Goal: Book appointment/travel/reservation

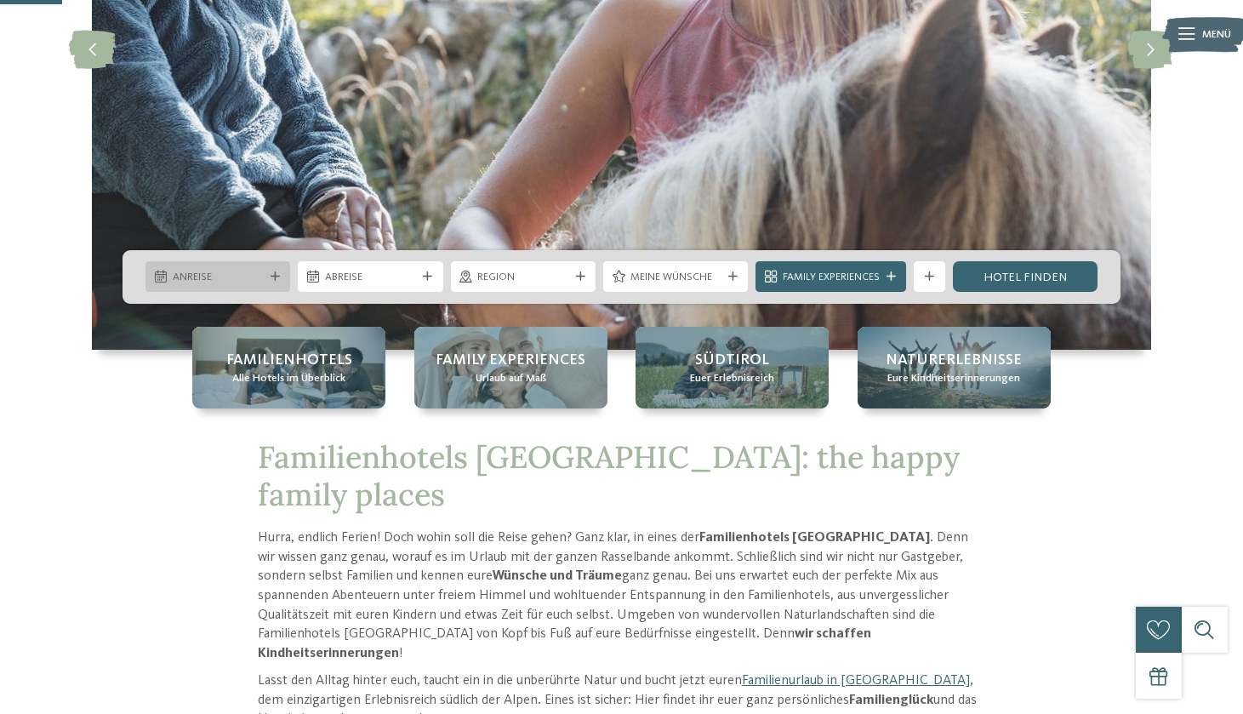
click at [244, 278] on span "Anreise" at bounding box center [218, 277] width 91 height 15
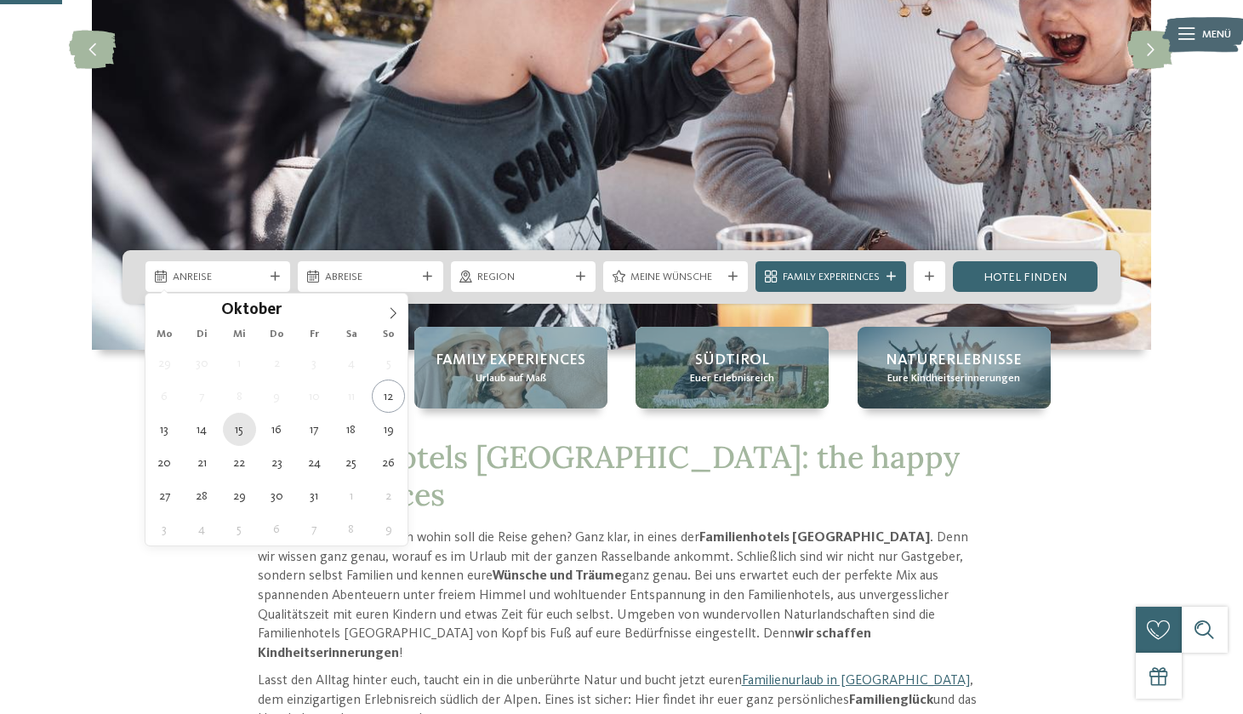
type div "15.10.2025"
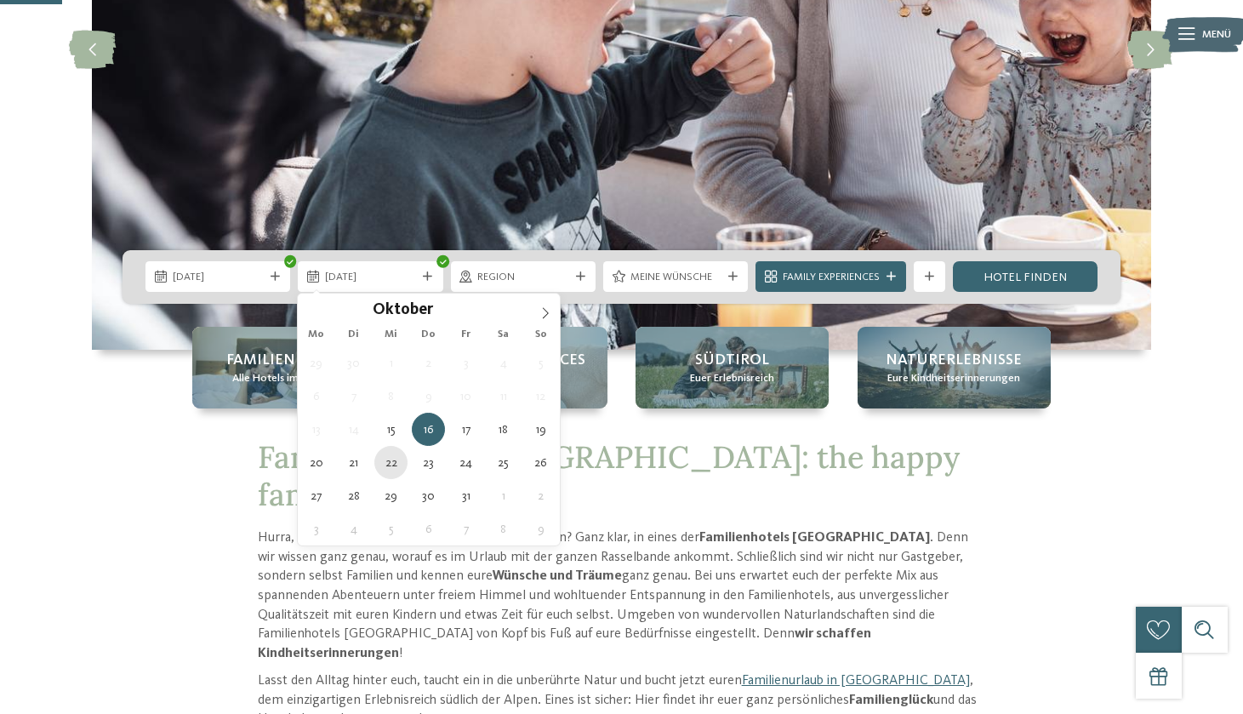
type div "22.10.2025"
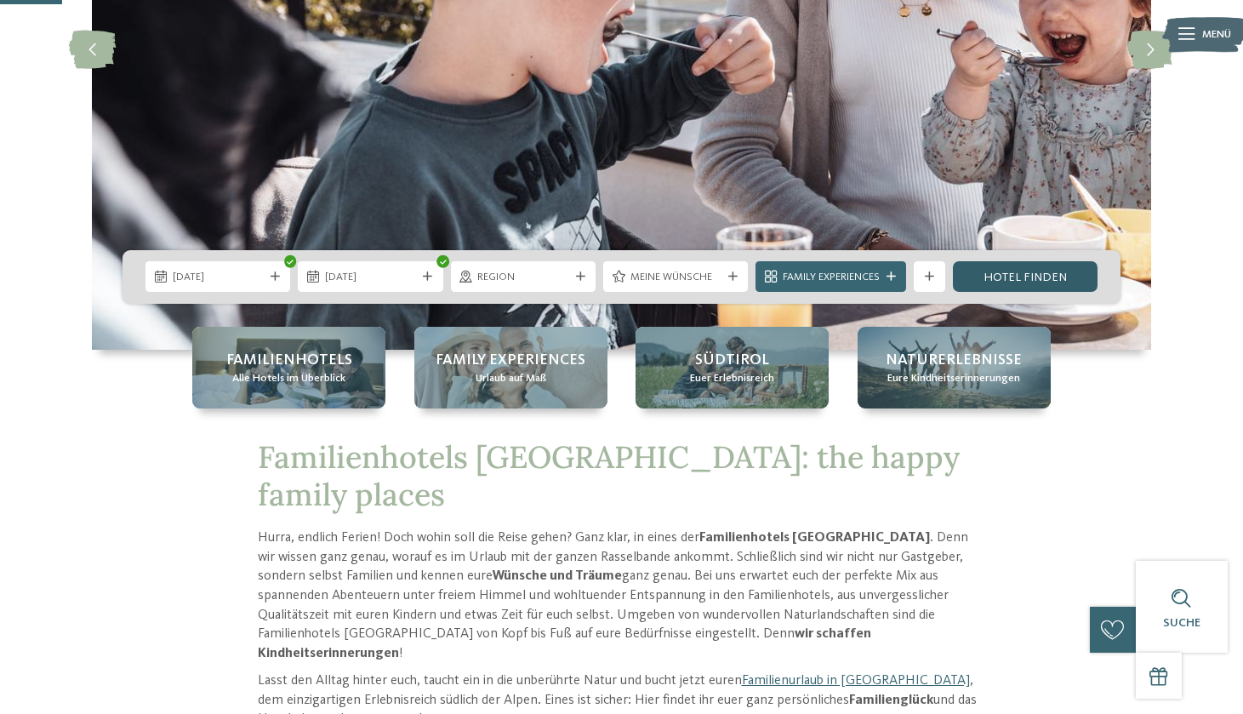
click at [1009, 281] on link "Hotel finden" at bounding box center [1025, 276] width 145 height 31
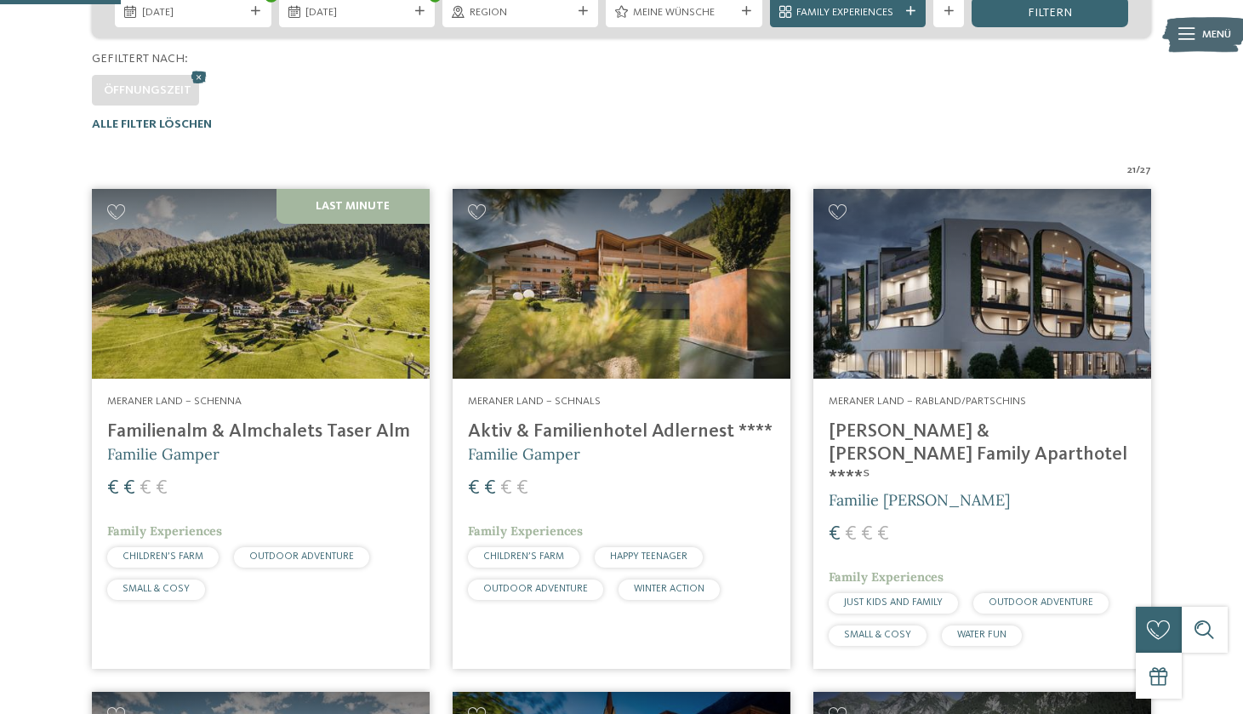
scroll to position [403, 0]
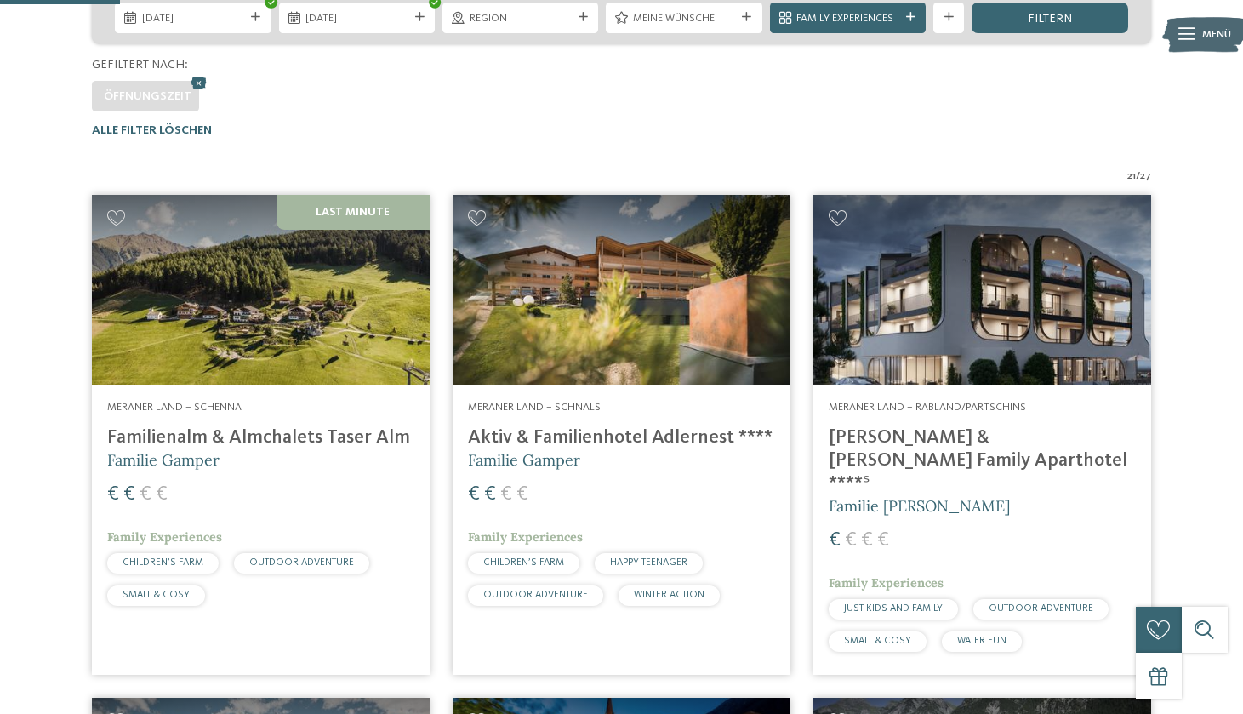
click at [380, 263] on img at bounding box center [261, 290] width 338 height 190
click at [251, 404] on address "Meraner Land – Schenna" at bounding box center [260, 407] width 307 height 15
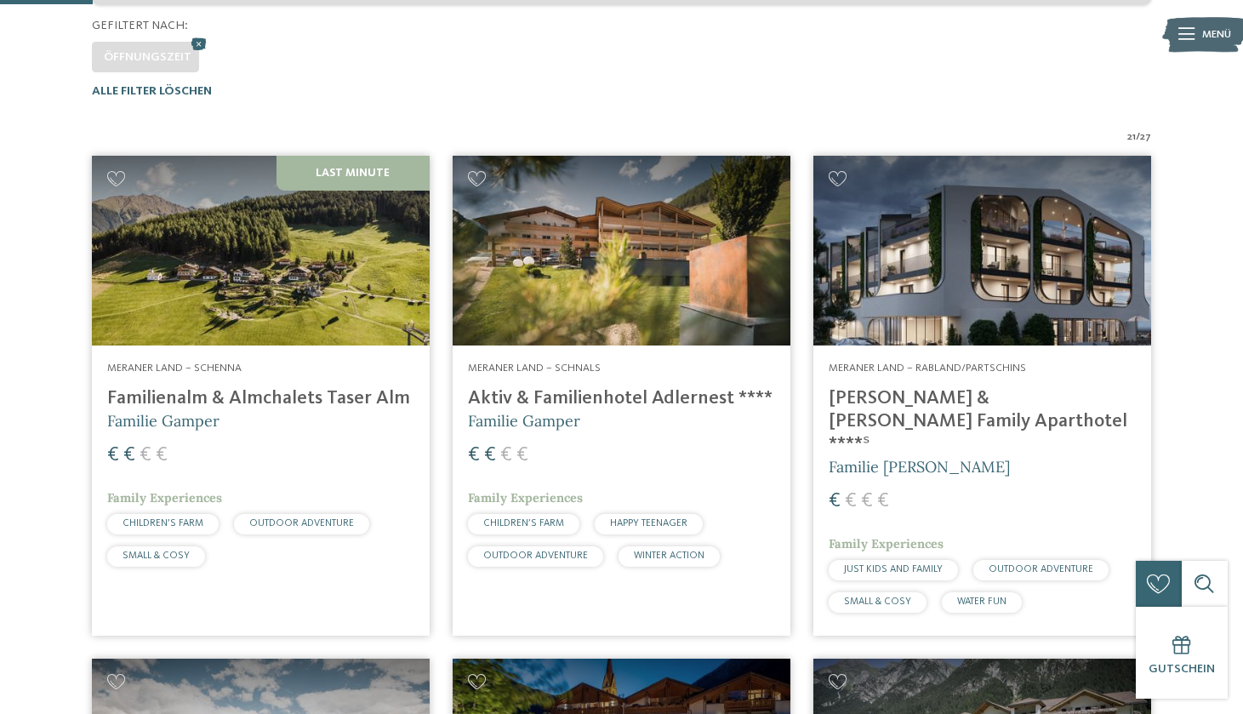
scroll to position [286, 0]
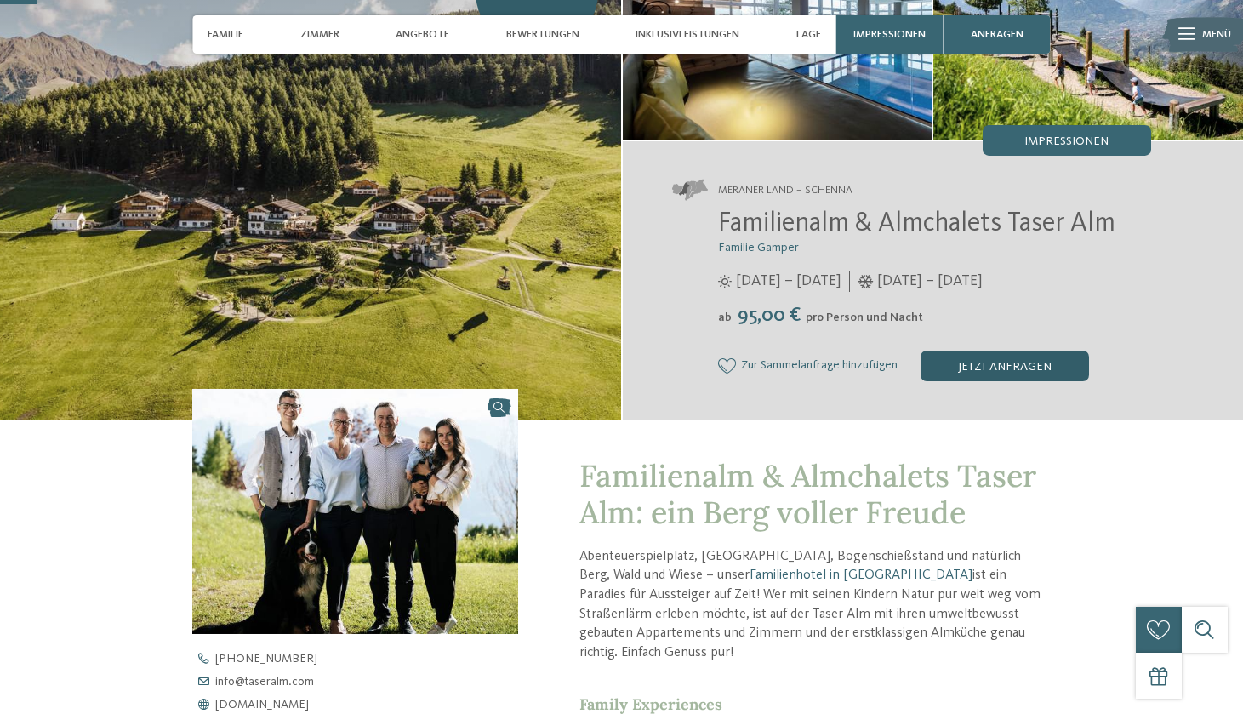
click at [1022, 364] on div "jetzt anfragen" at bounding box center [1005, 366] width 169 height 31
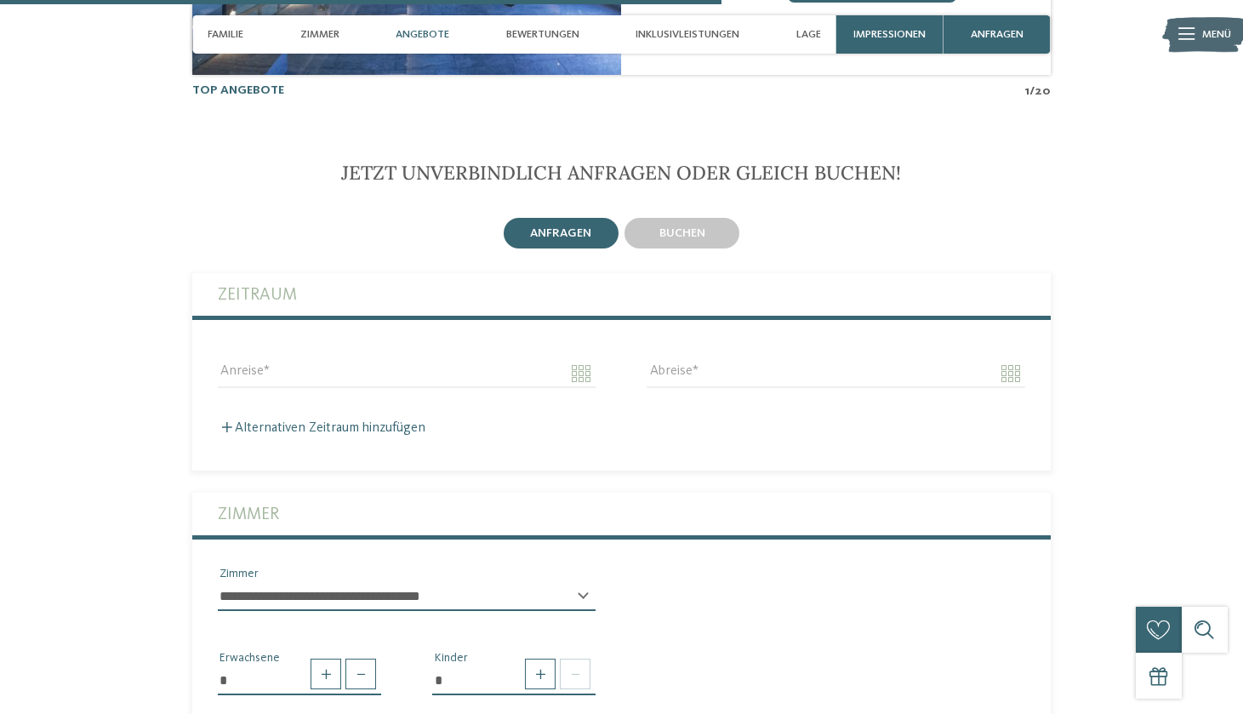
scroll to position [3501, 0]
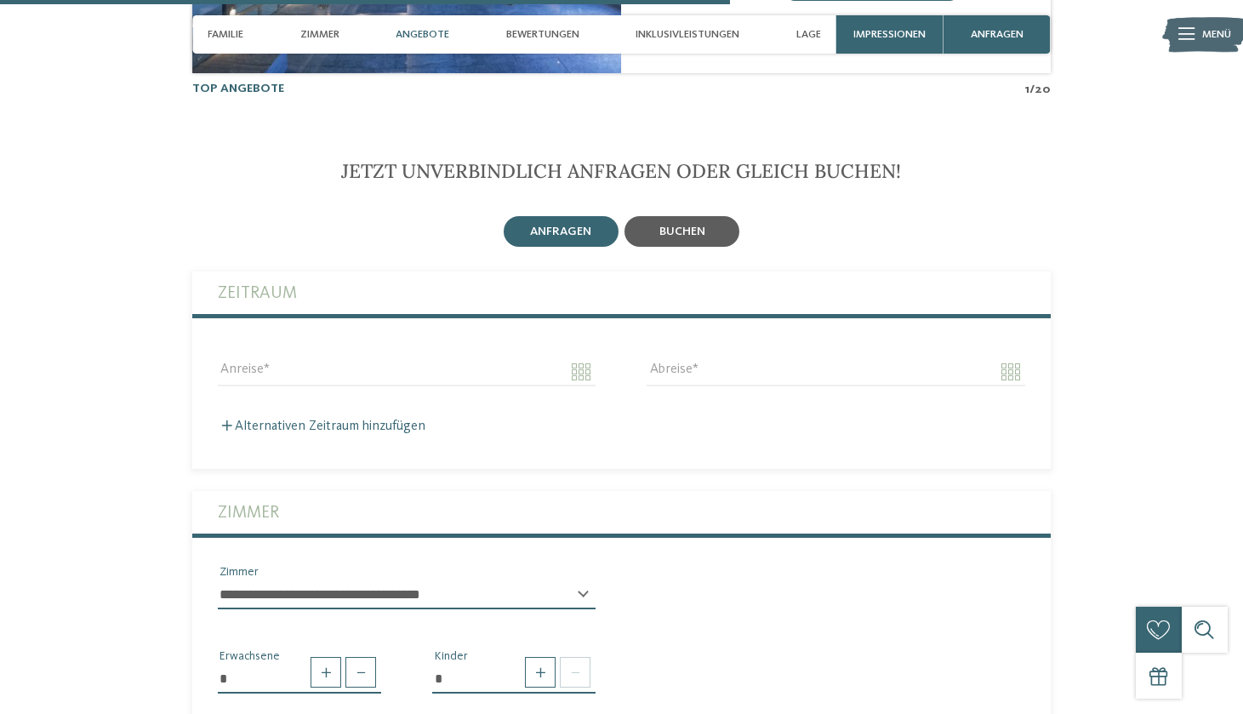
click at [686, 226] on span "buchen" at bounding box center [683, 232] width 46 height 12
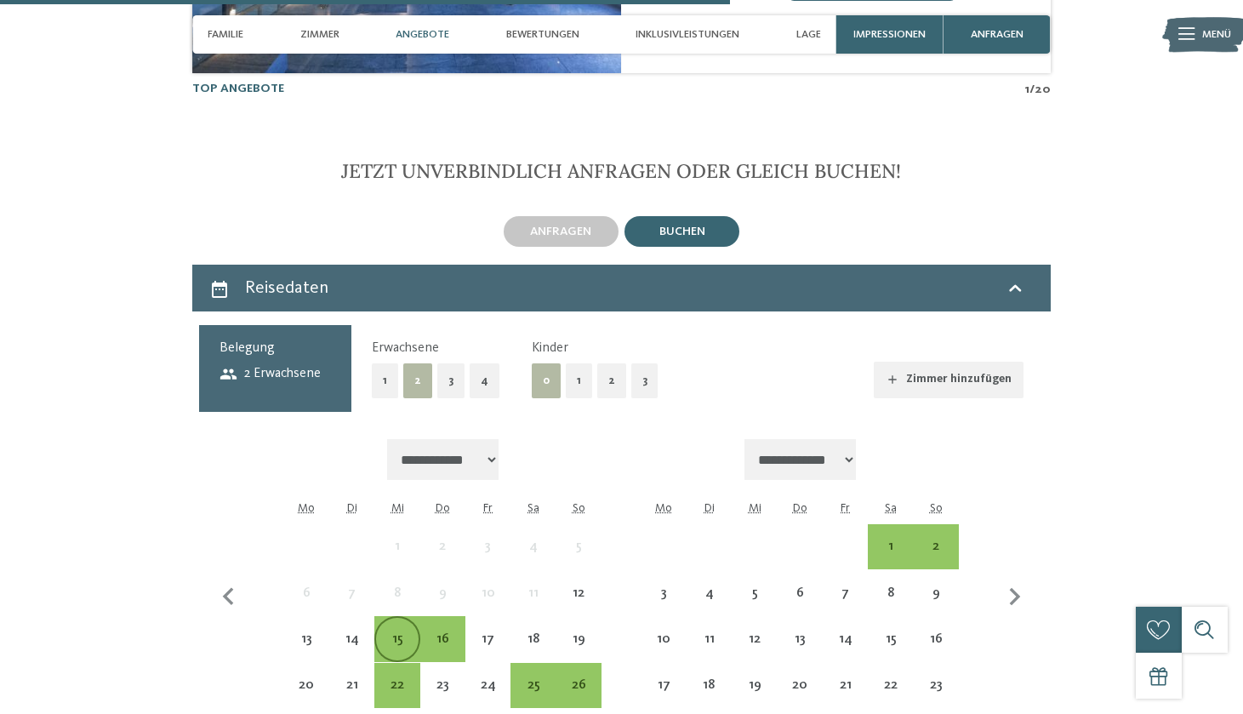
click at [395, 632] on div "15" at bounding box center [397, 653] width 42 height 42
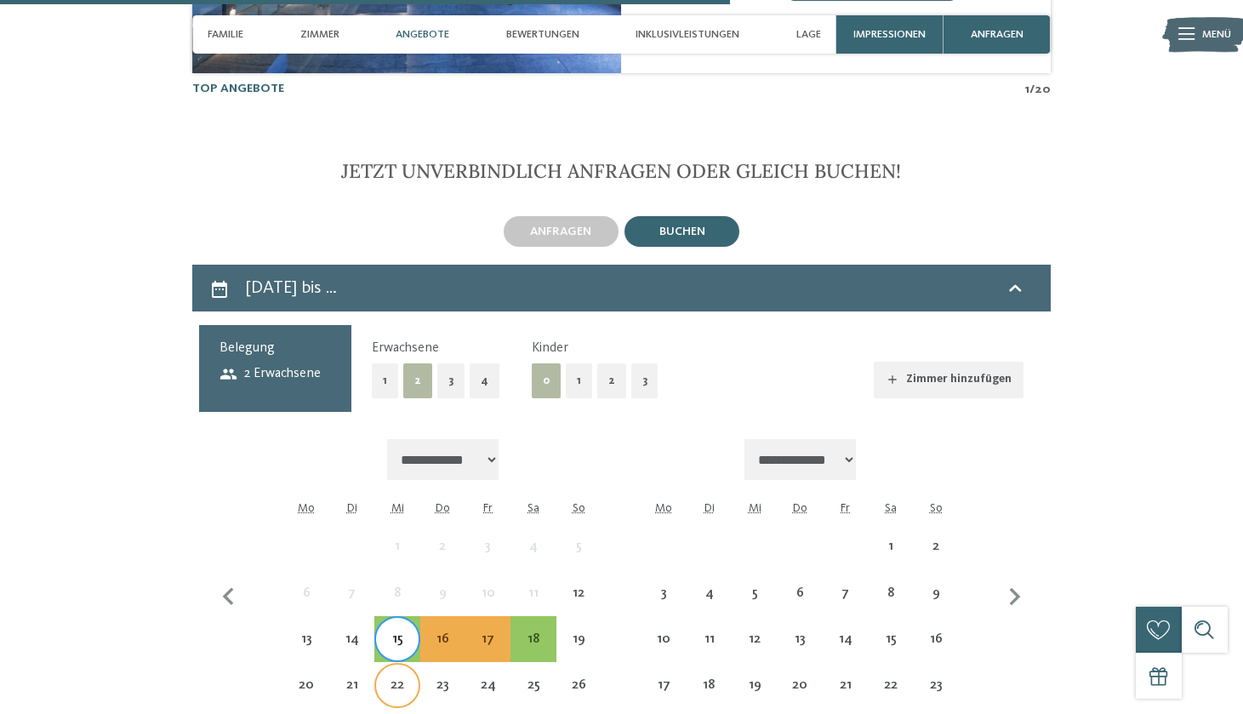
click at [397, 678] on div "22" at bounding box center [397, 699] width 42 height 42
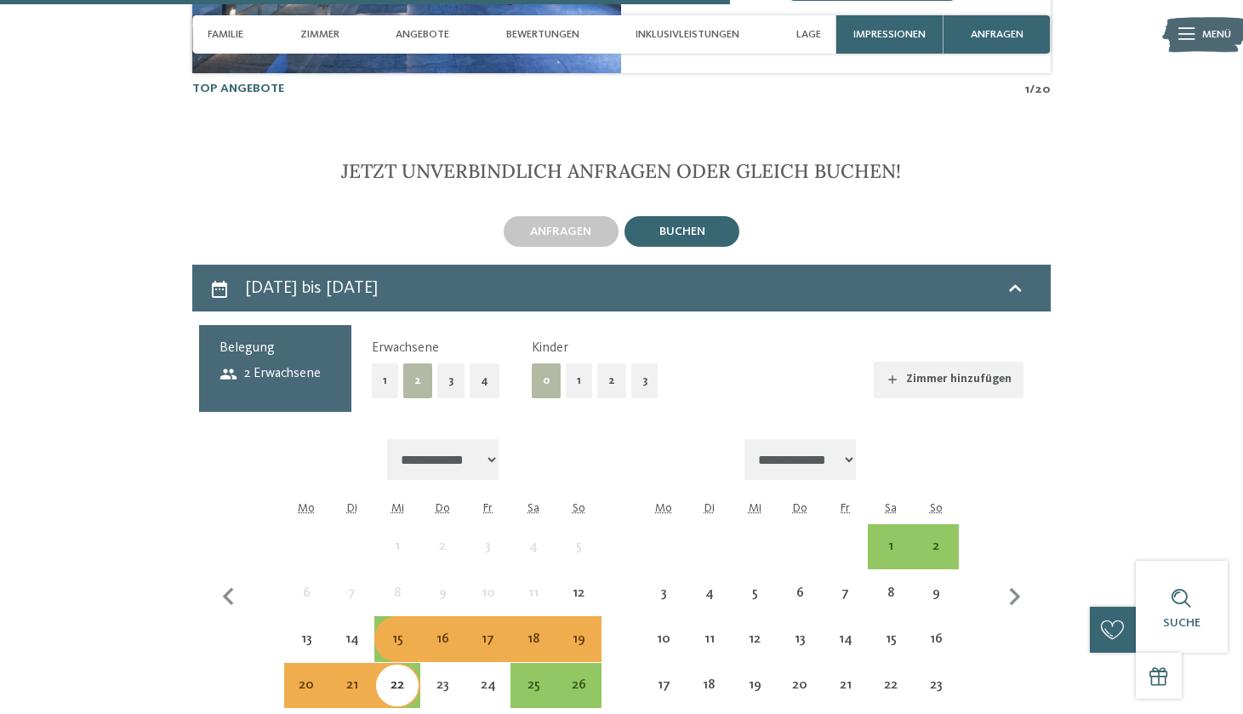
click at [451, 494] on div "Do" at bounding box center [442, 509] width 45 height 31
click at [325, 439] on div "**********" at bounding box center [442, 597] width 317 height 316
click at [413, 632] on div "15" at bounding box center [397, 653] width 42 height 42
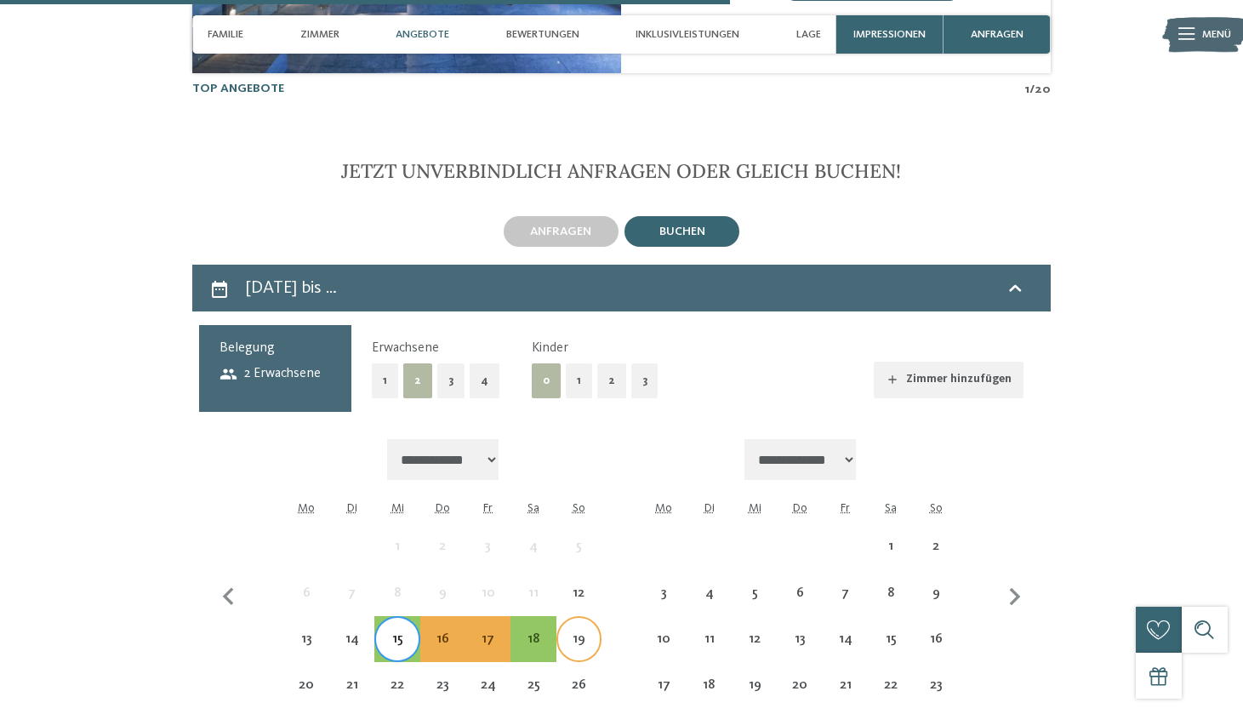
click at [580, 632] on div "19" at bounding box center [579, 653] width 42 height 42
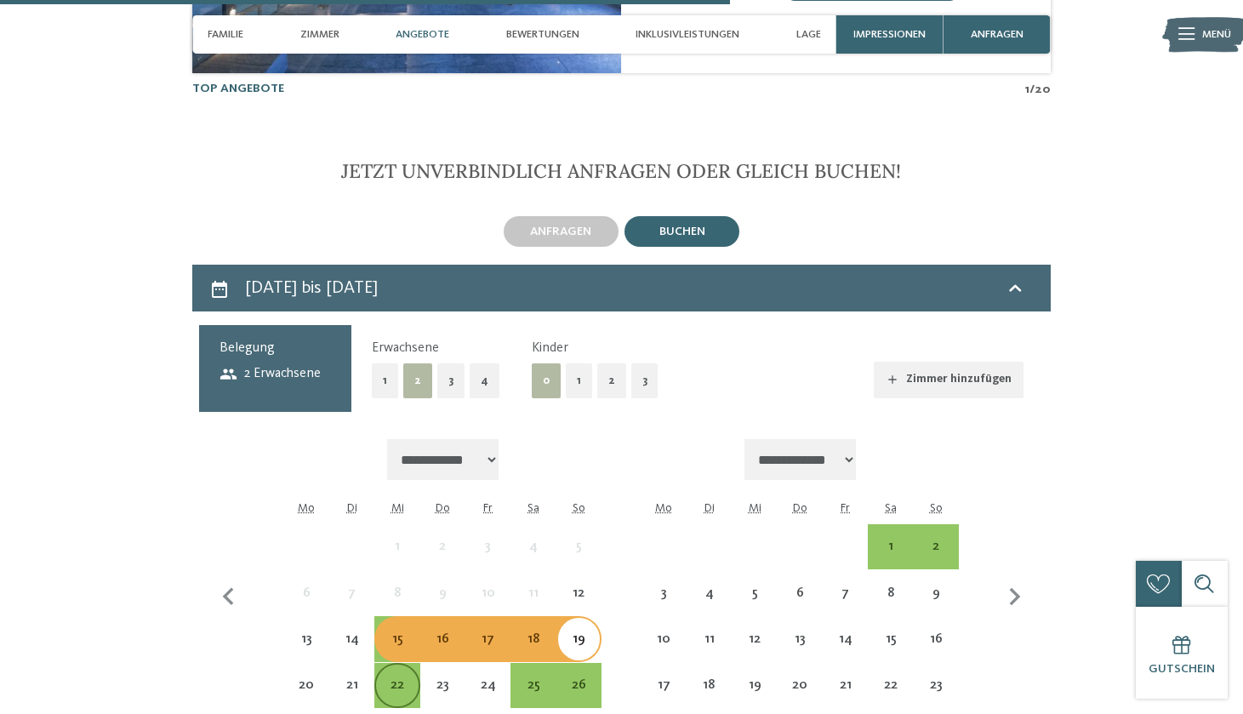
click at [391, 678] on div "22" at bounding box center [397, 699] width 42 height 42
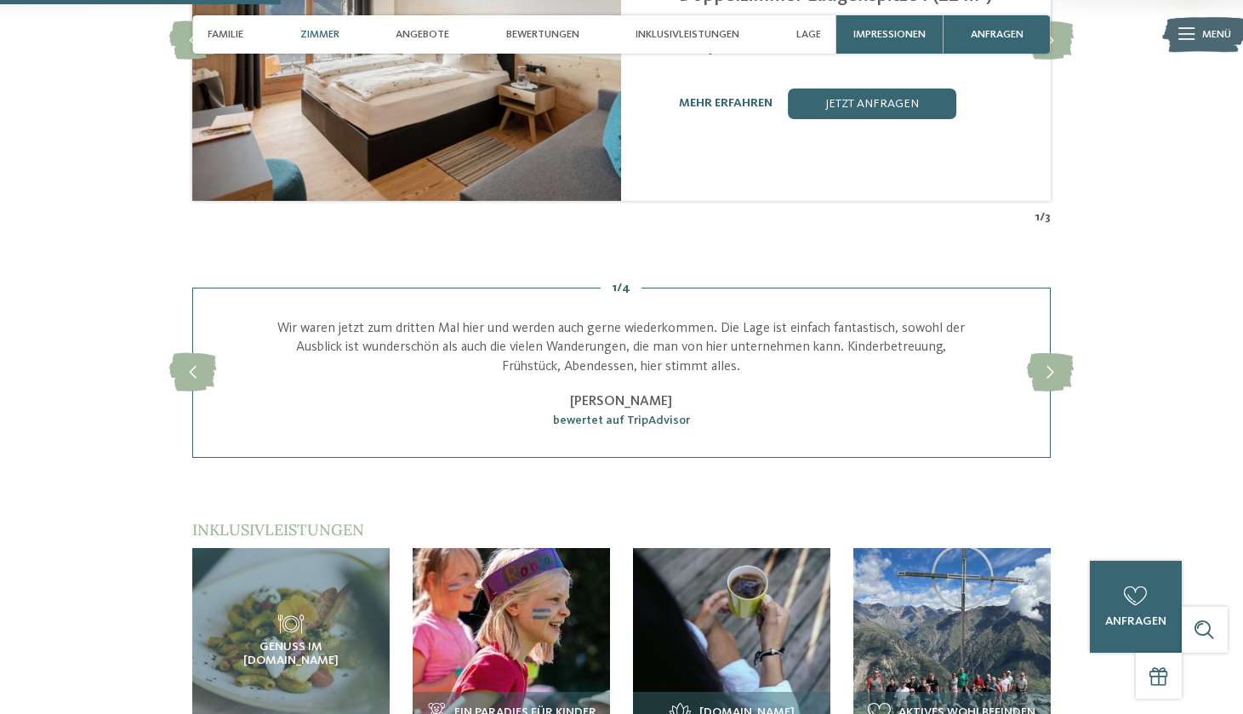
scroll to position [1805, 0]
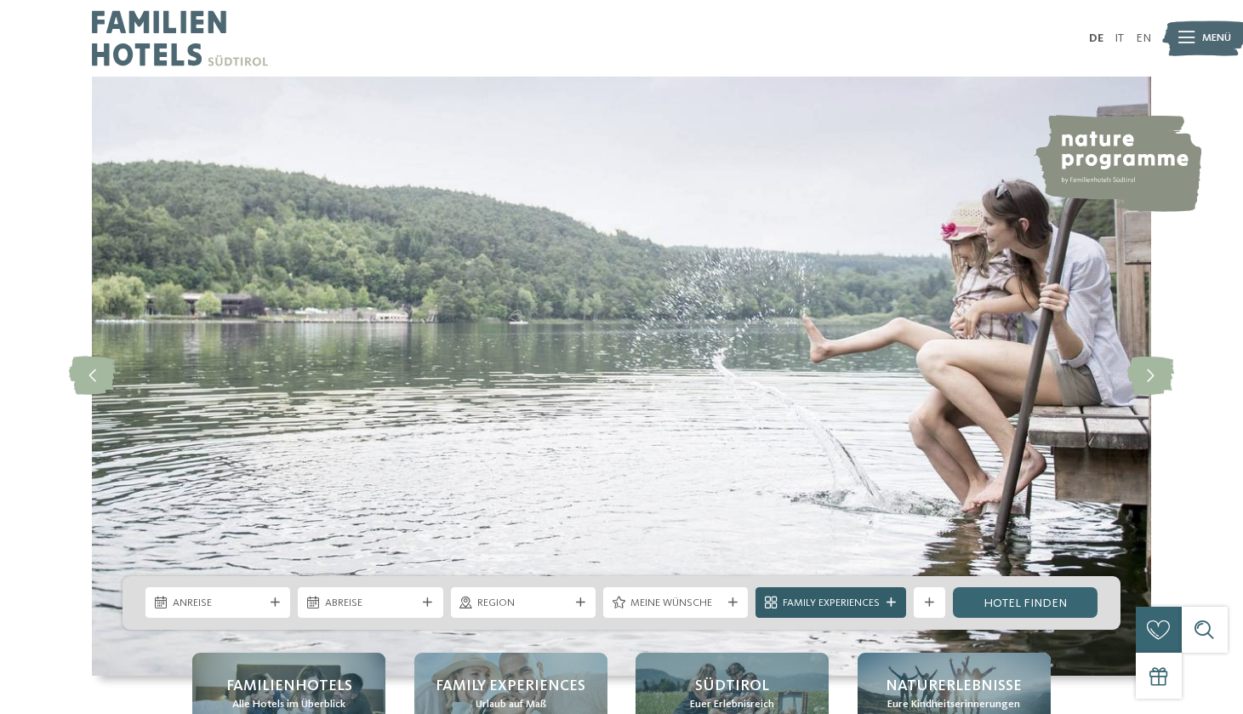
click at [817, 597] on span "Family Experiences" at bounding box center [831, 603] width 97 height 15
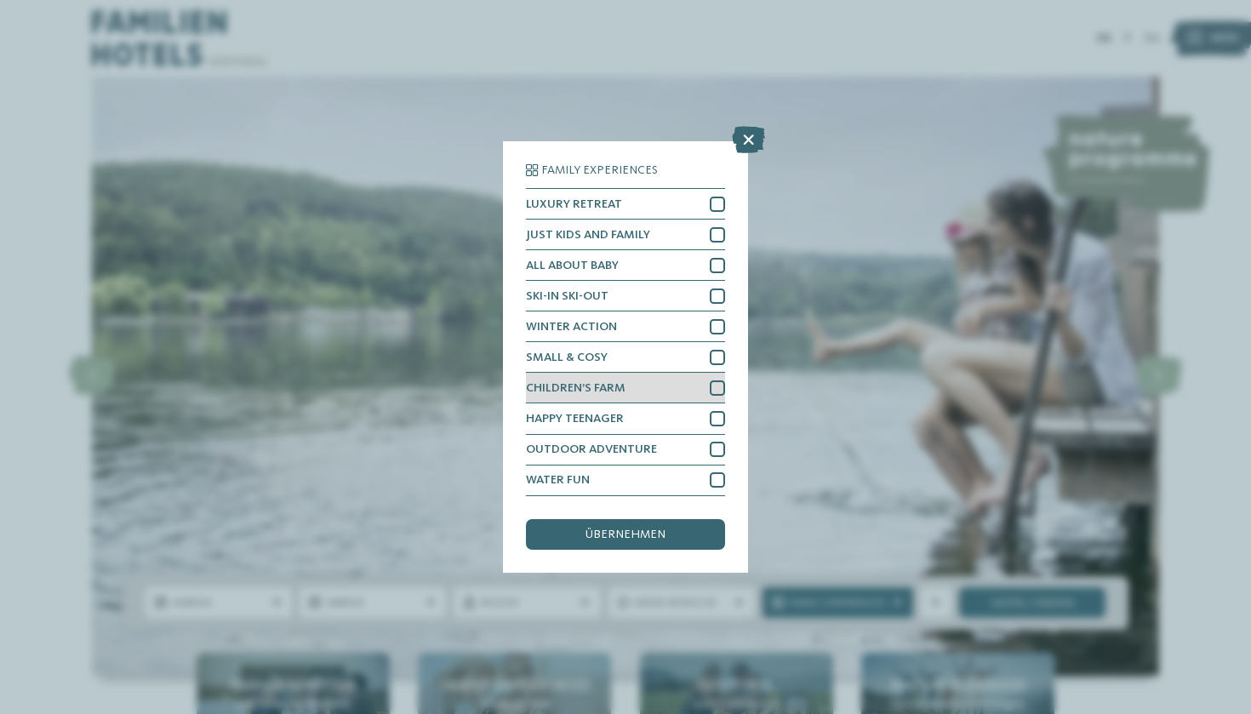
click at [684, 373] on div "CHILDREN’S FARM" at bounding box center [625, 388] width 199 height 31
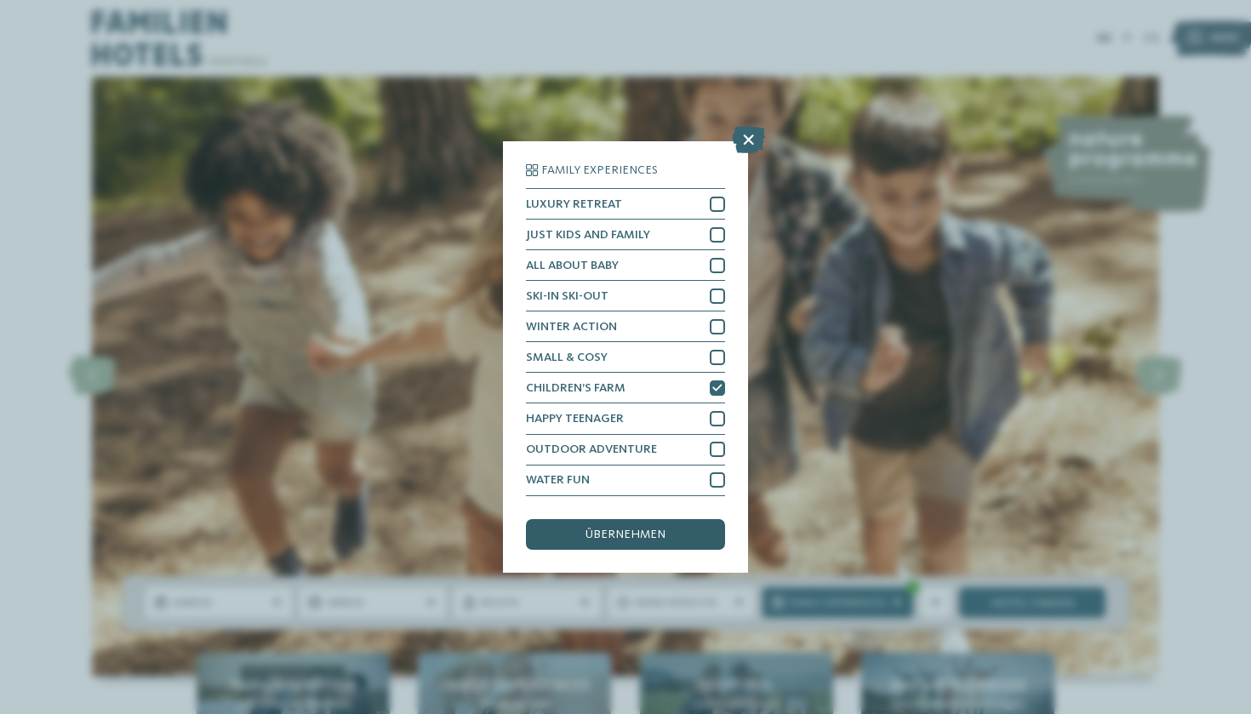
click at [643, 529] on span "übernehmen" at bounding box center [626, 535] width 80 height 12
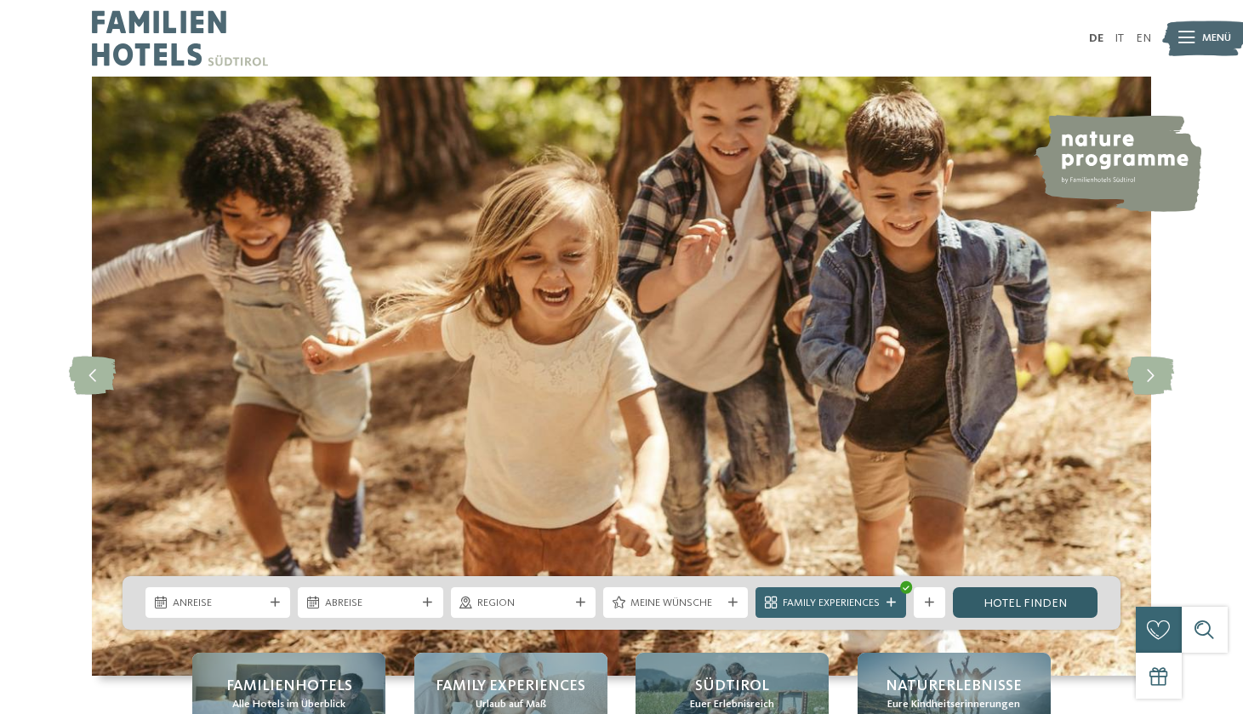
click at [1032, 604] on link "Hotel finden" at bounding box center [1025, 602] width 145 height 31
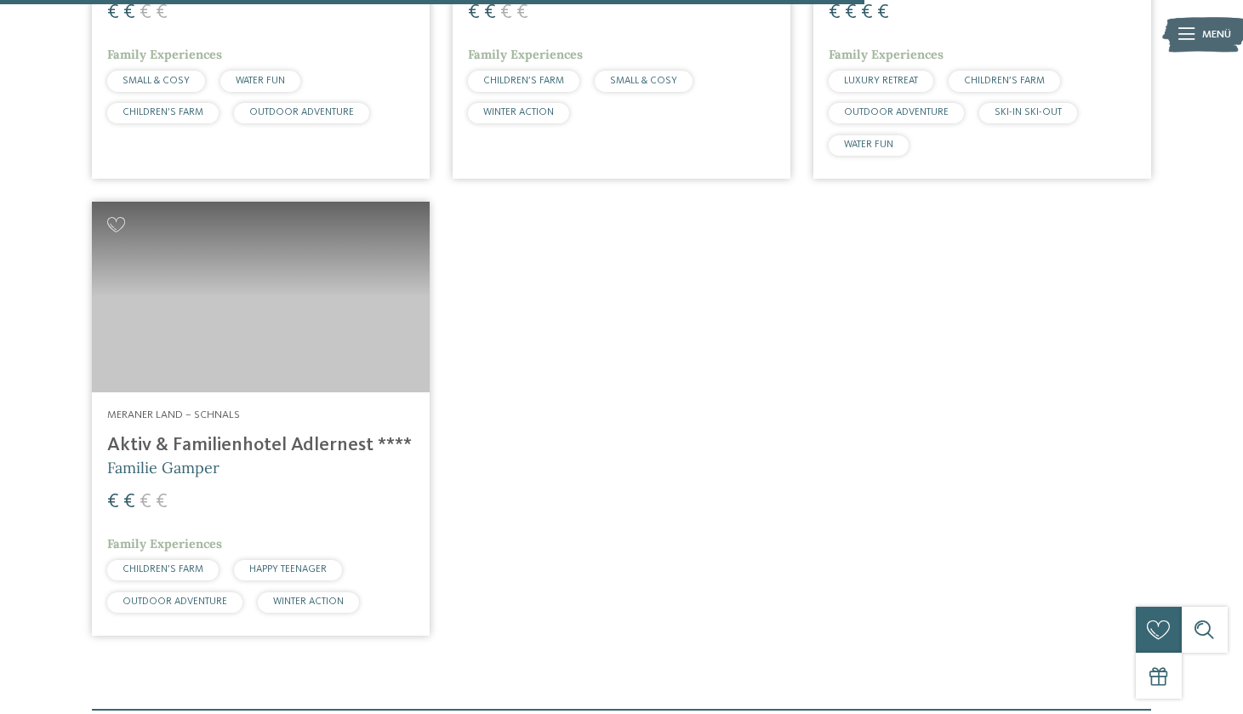
scroll to position [1854, 0]
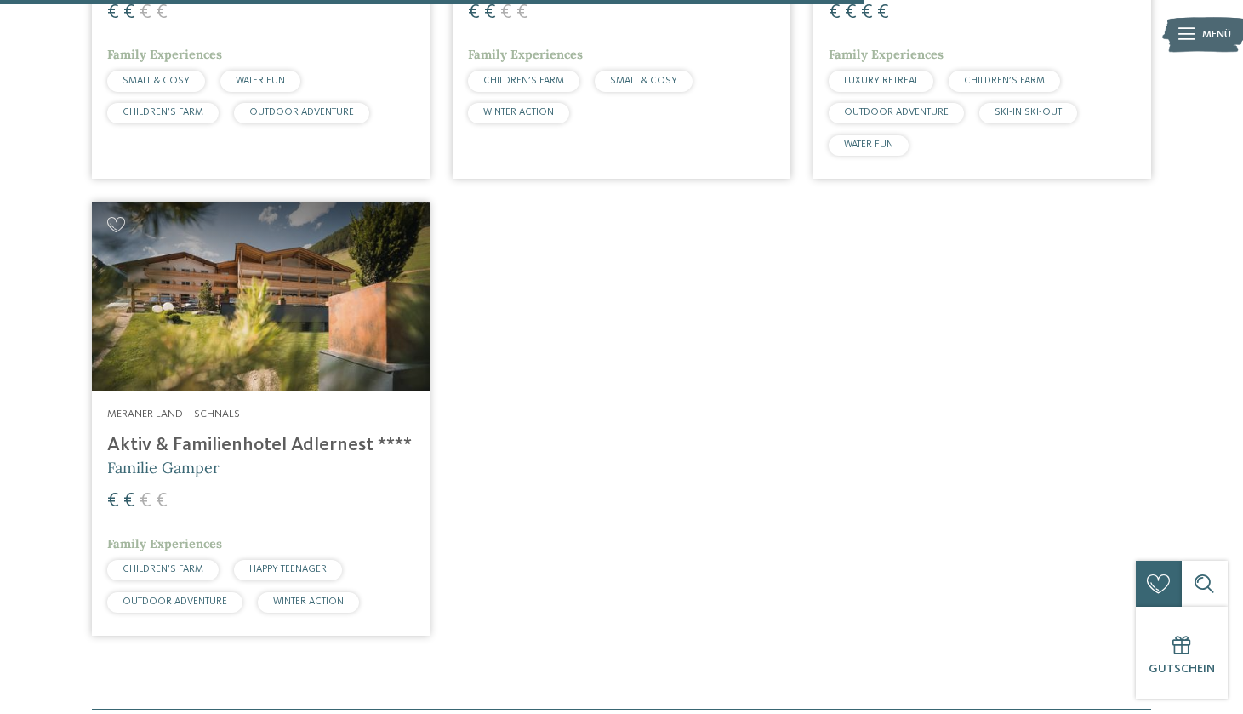
click at [318, 360] on img at bounding box center [261, 297] width 338 height 190
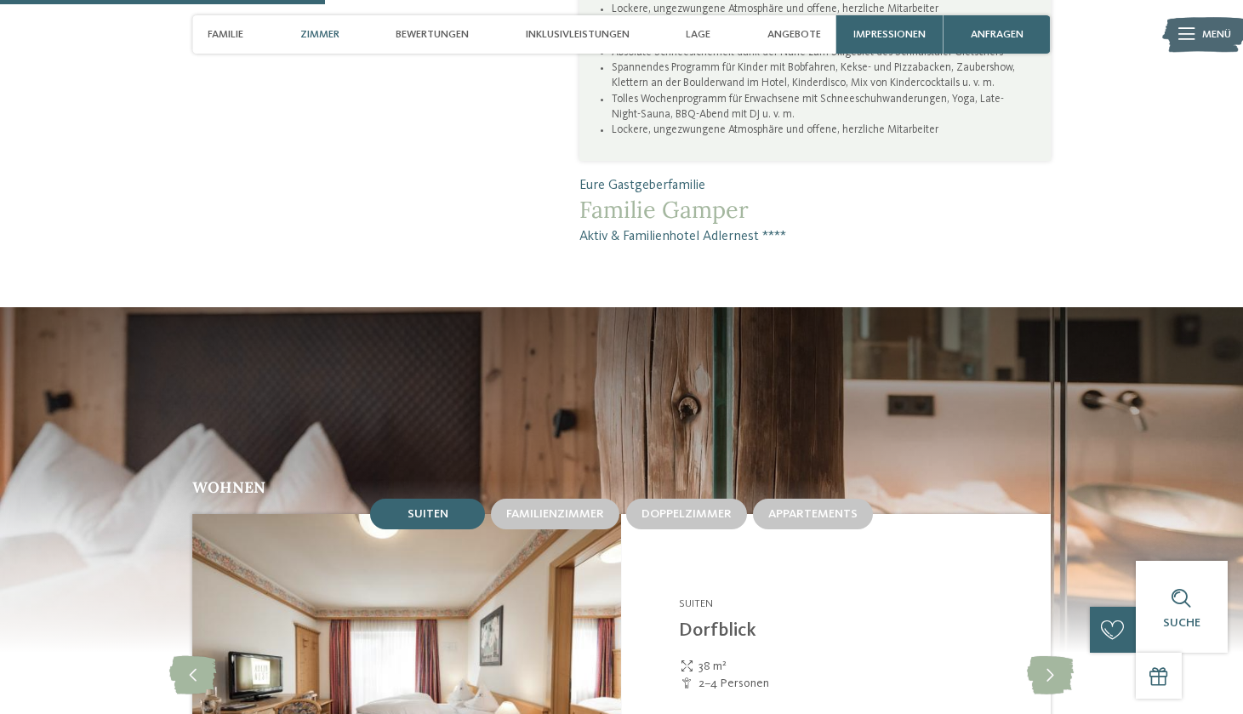
scroll to position [1411, 0]
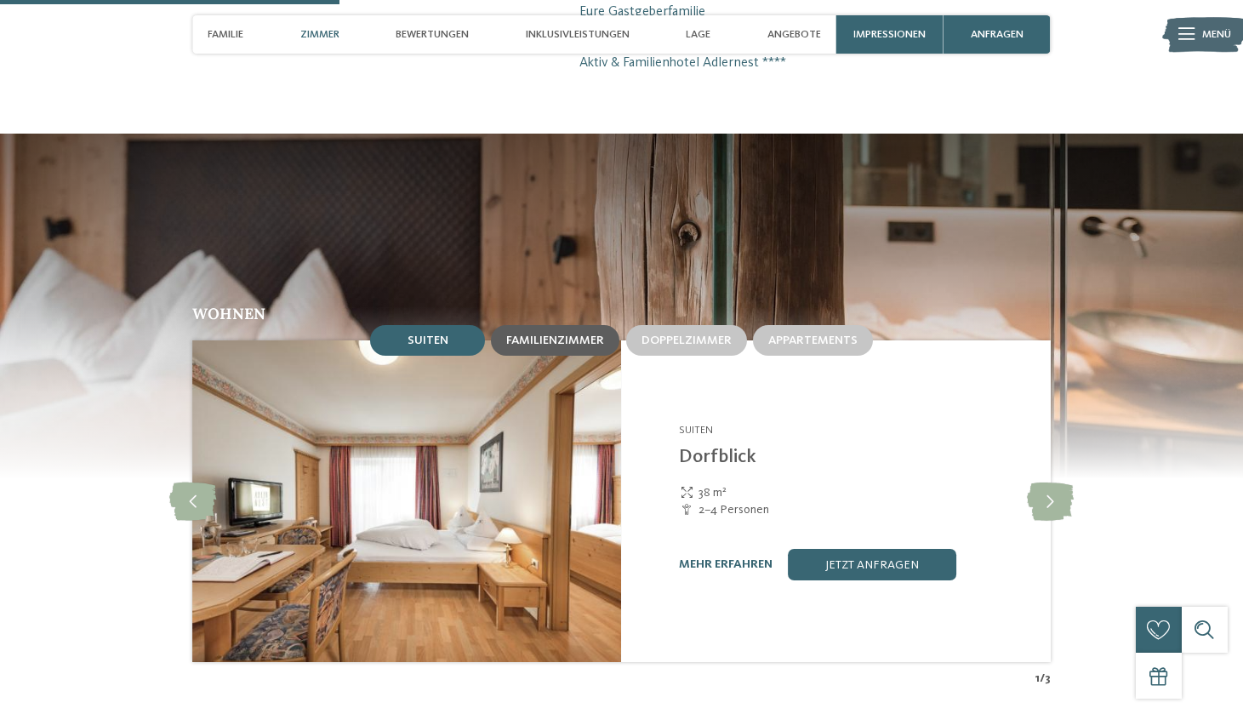
click at [564, 334] on span "Familienzimmer" at bounding box center [555, 340] width 98 height 12
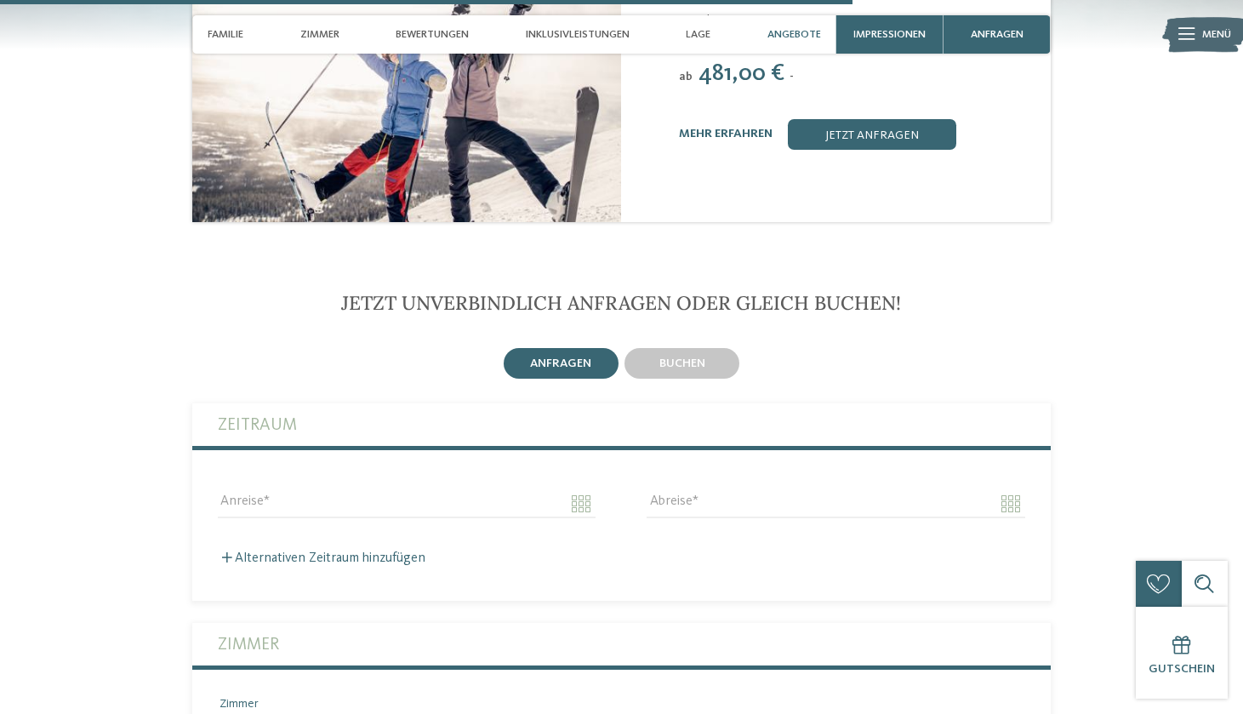
scroll to position [3530, 0]
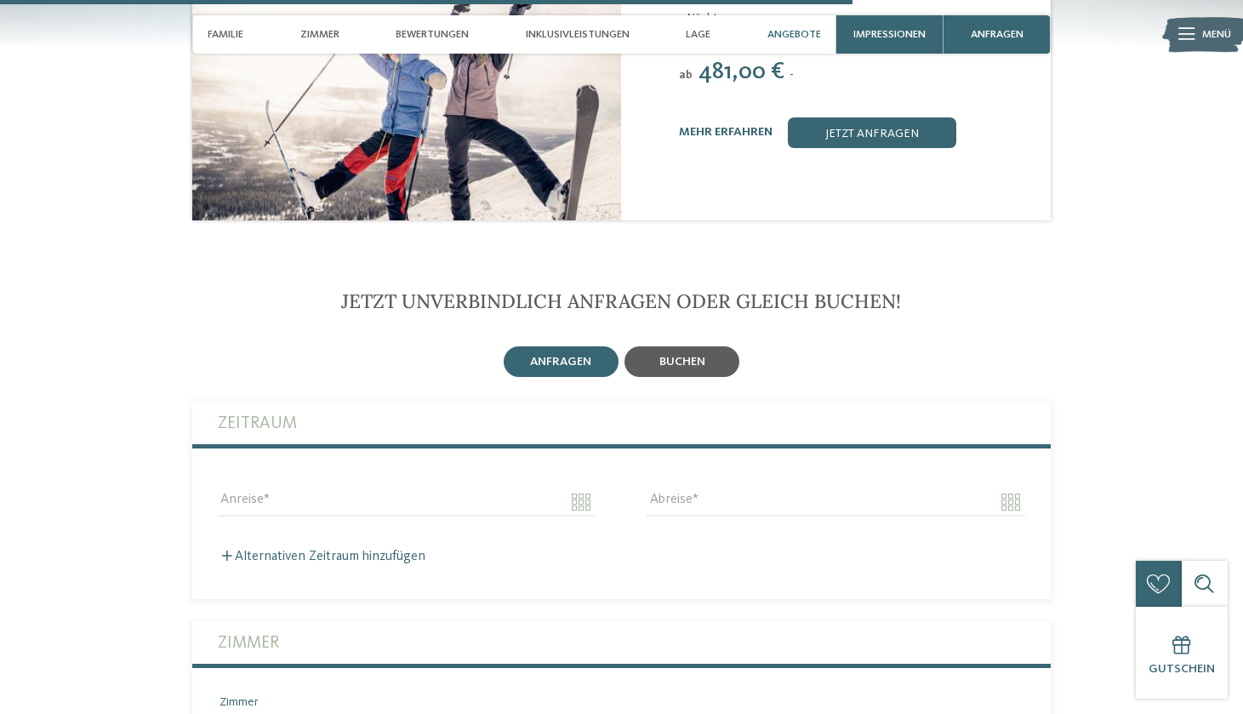
click at [688, 356] on span "buchen" at bounding box center [683, 362] width 46 height 12
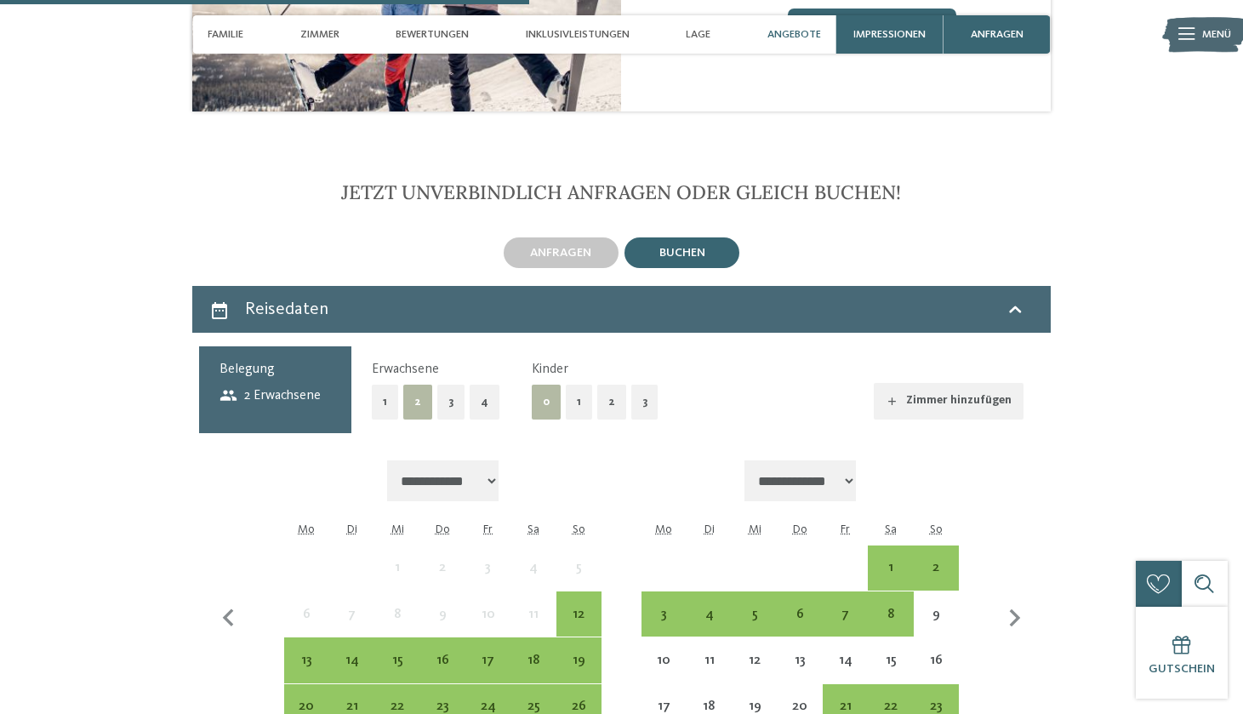
scroll to position [3650, 0]
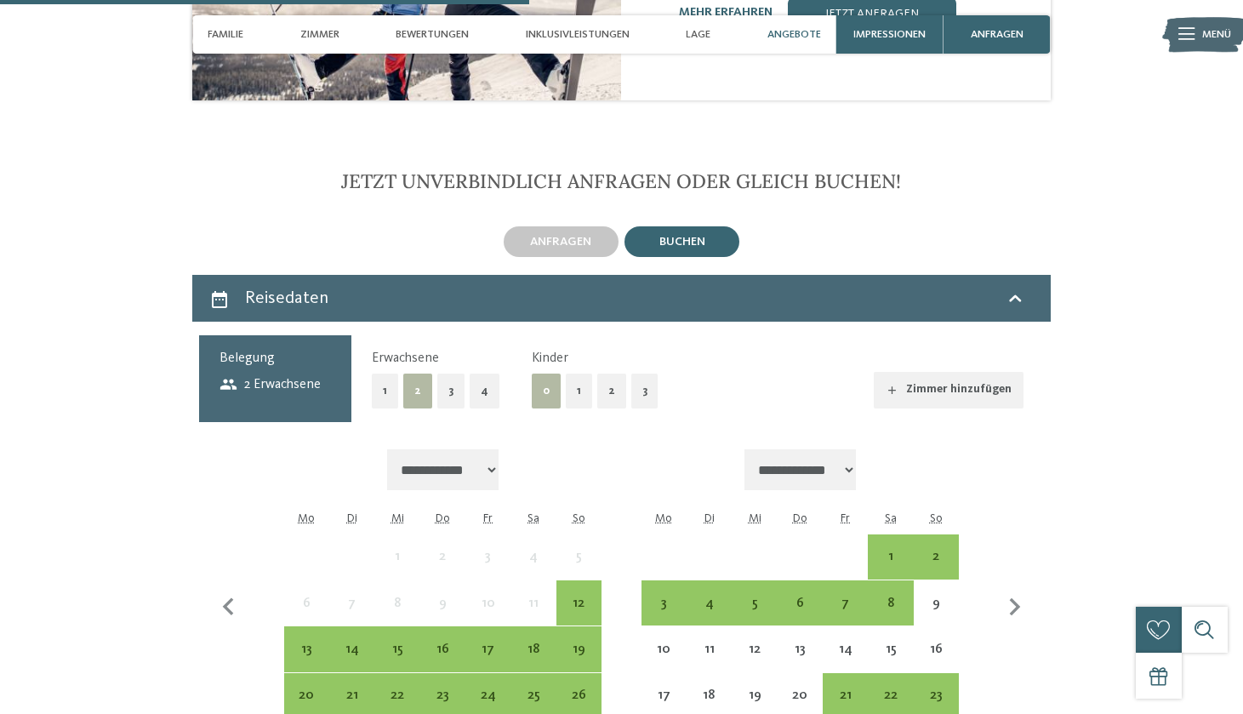
click at [567, 374] on button "1" at bounding box center [579, 391] width 26 height 35
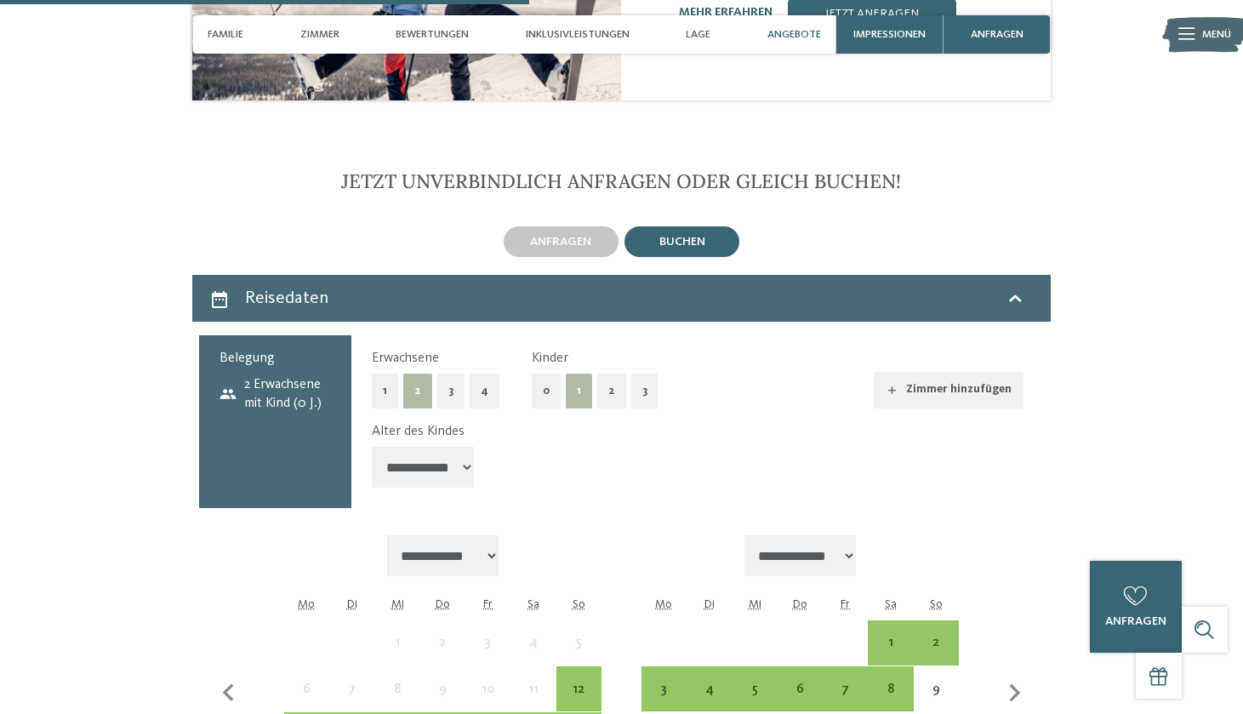
select select "*"
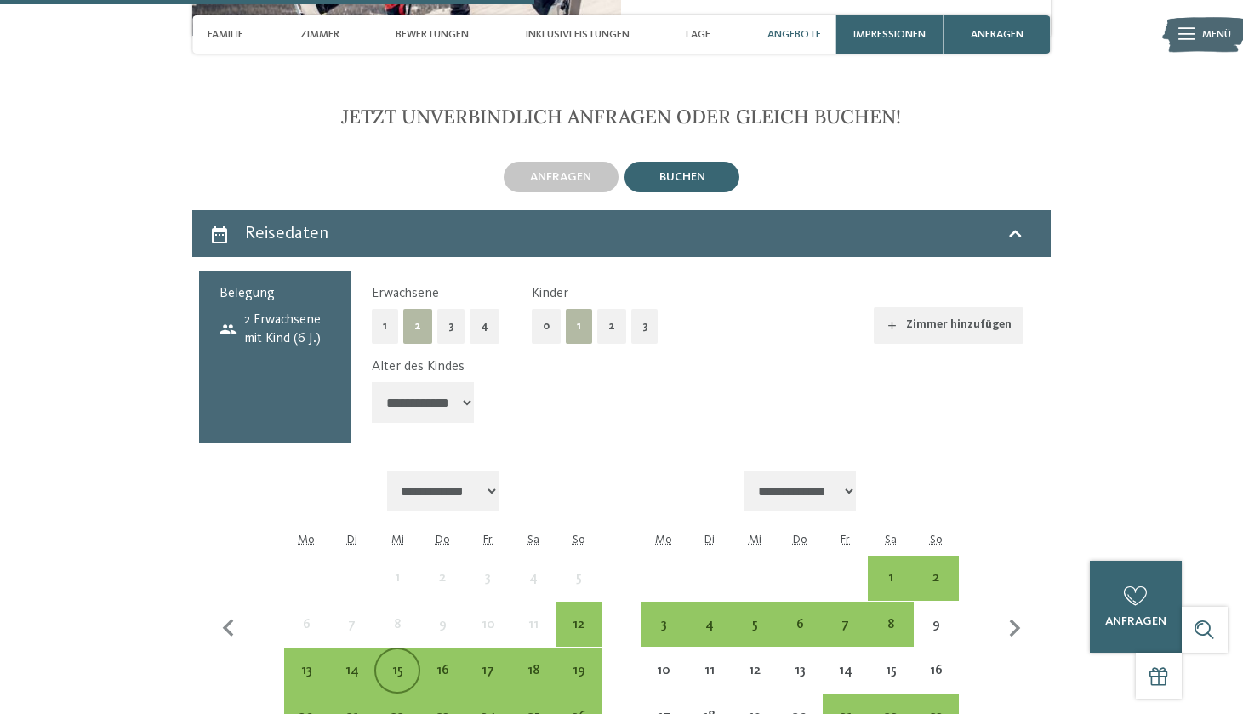
click at [403, 649] on div "15" at bounding box center [397, 670] width 42 height 42
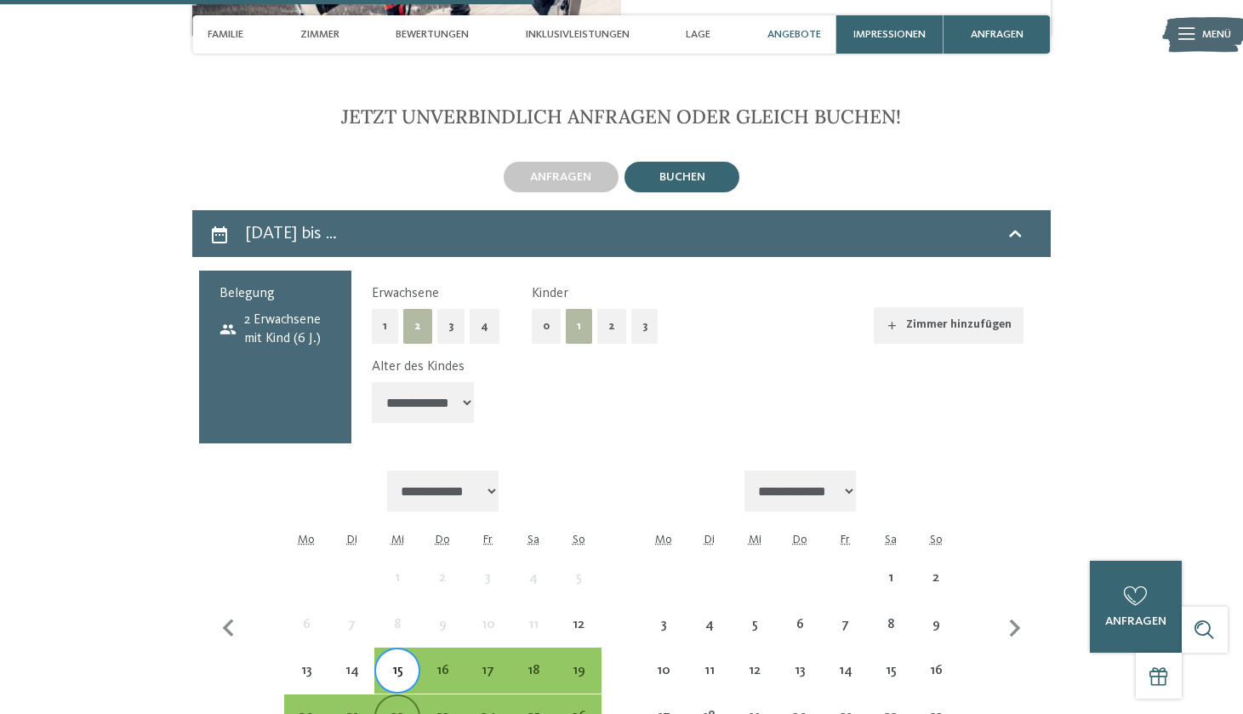
click at [403, 696] on div "22" at bounding box center [397, 717] width 42 height 42
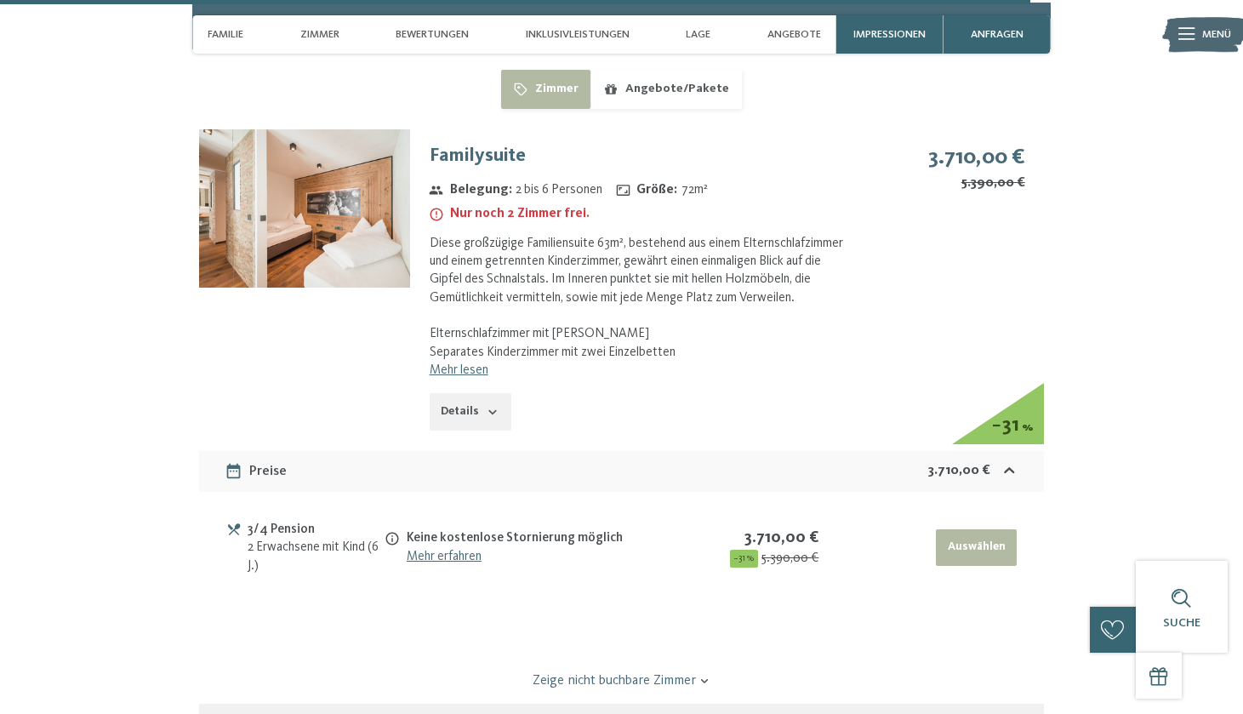
scroll to position [4611, 0]
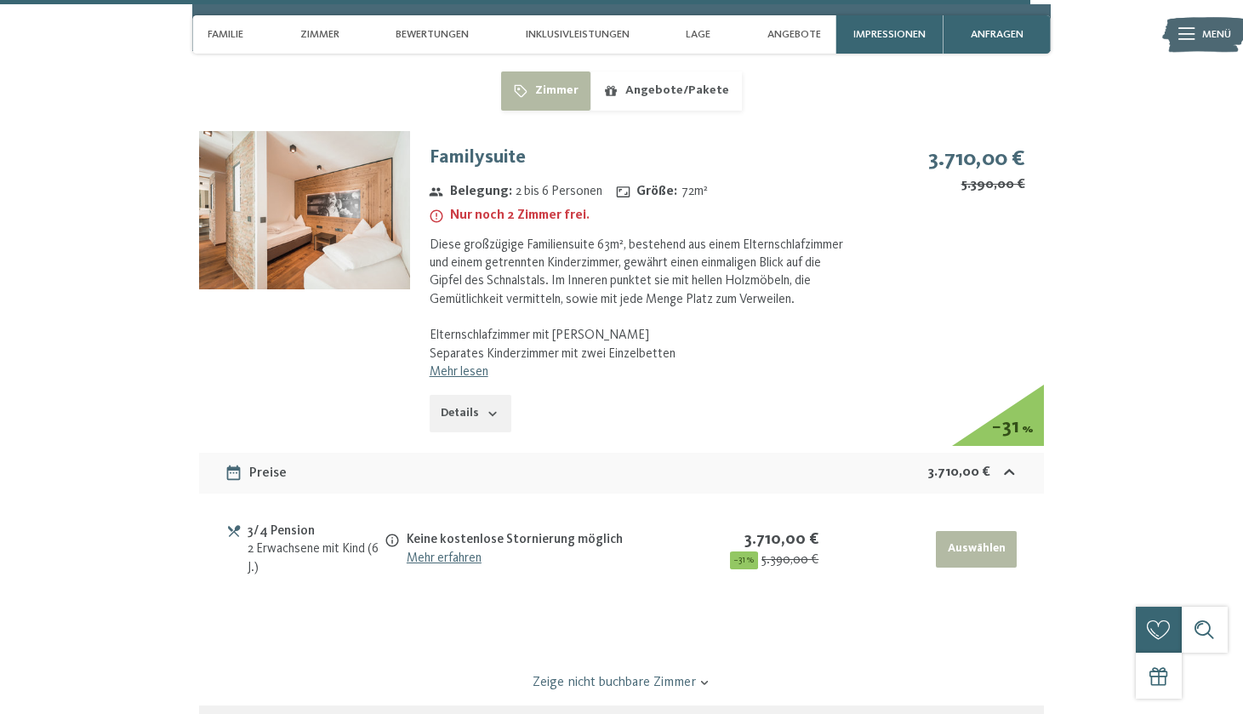
click at [483, 395] on button "Details" at bounding box center [471, 413] width 82 height 37
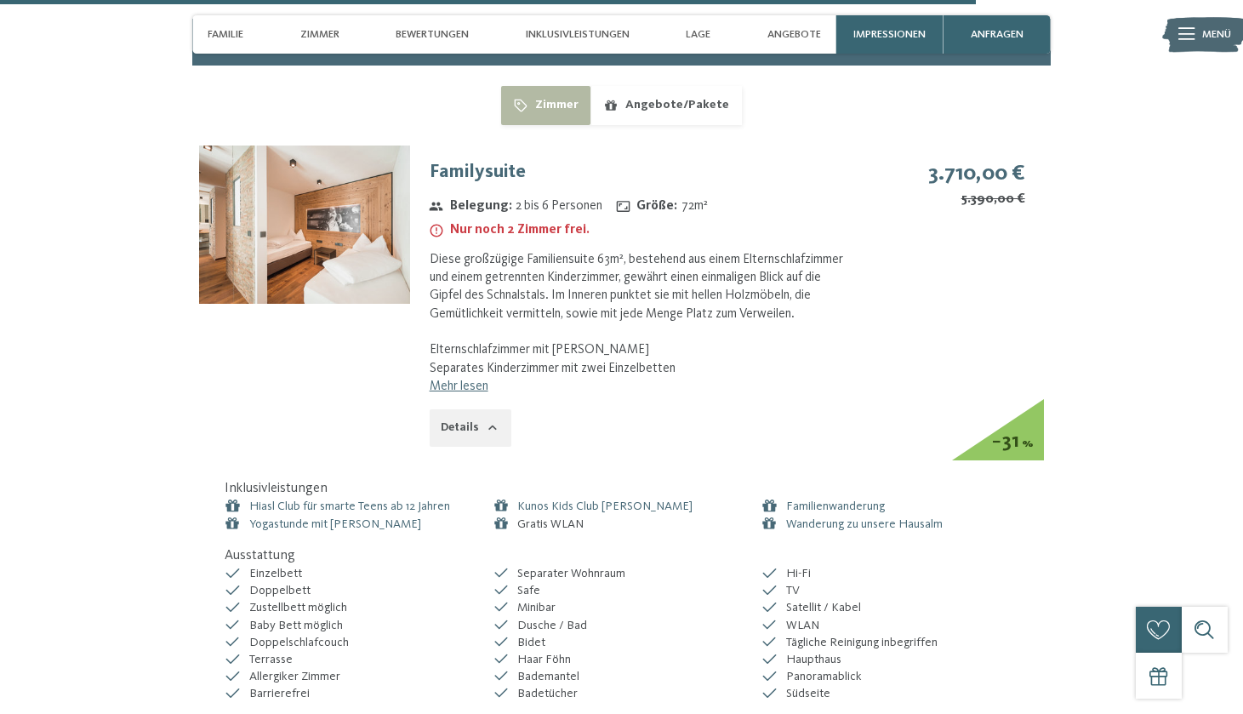
scroll to position [4593, 0]
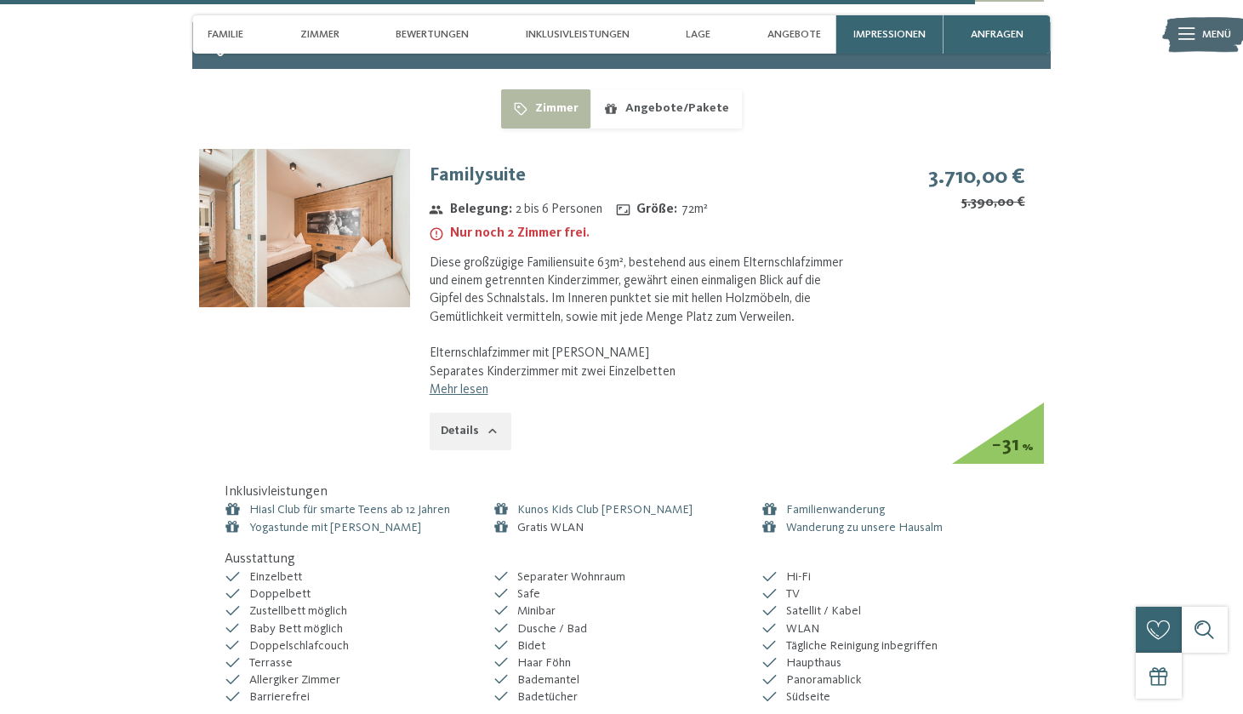
click at [489, 413] on button "Details" at bounding box center [471, 431] width 82 height 37
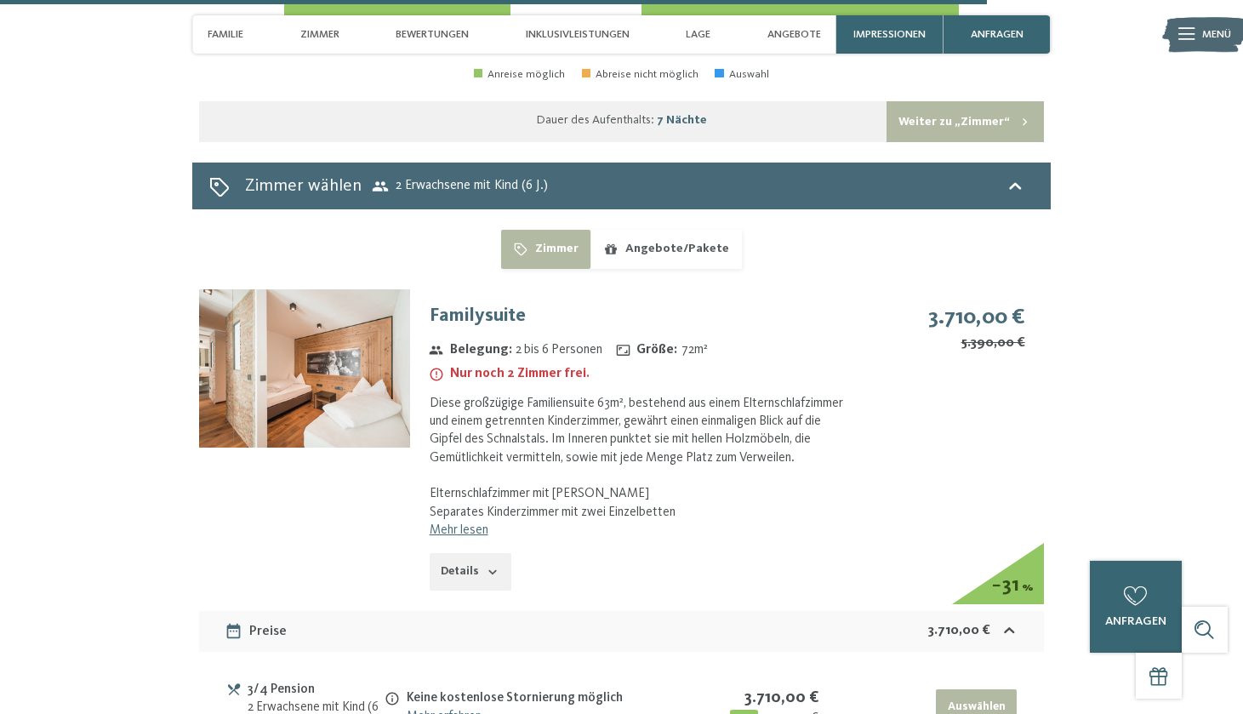
scroll to position [4435, 0]
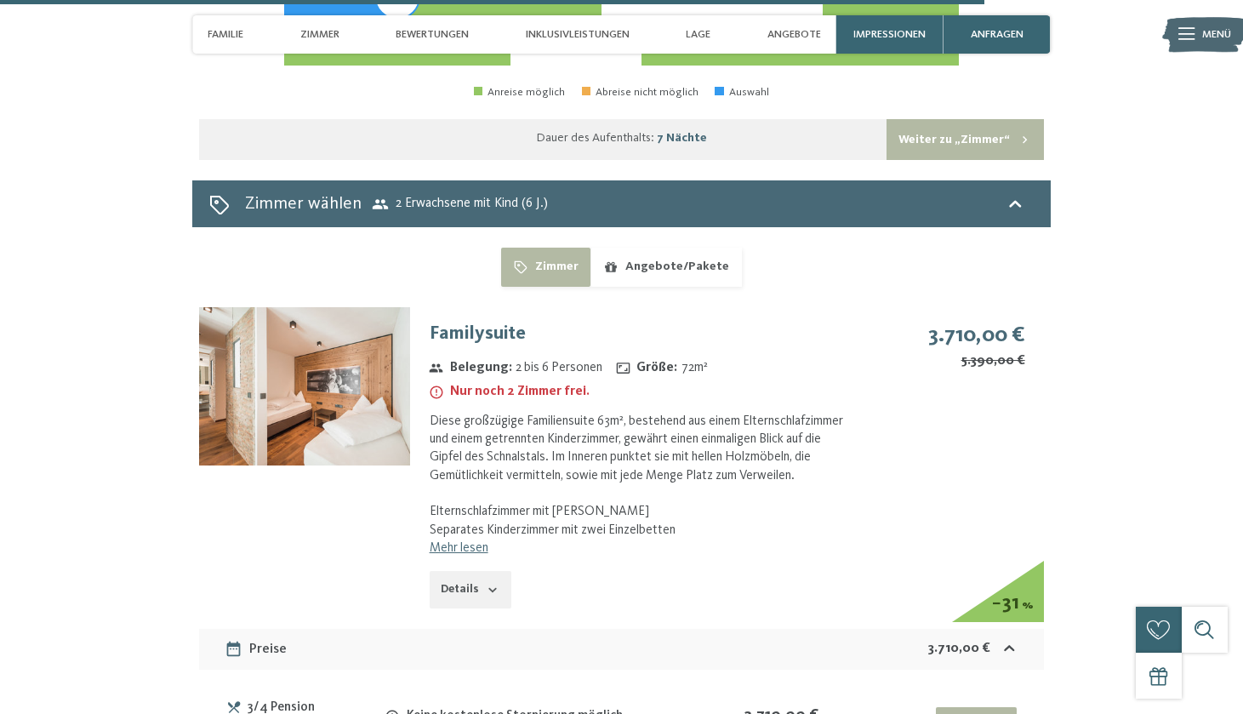
click at [662, 248] on button "Angebote/Pakete" at bounding box center [666, 267] width 151 height 39
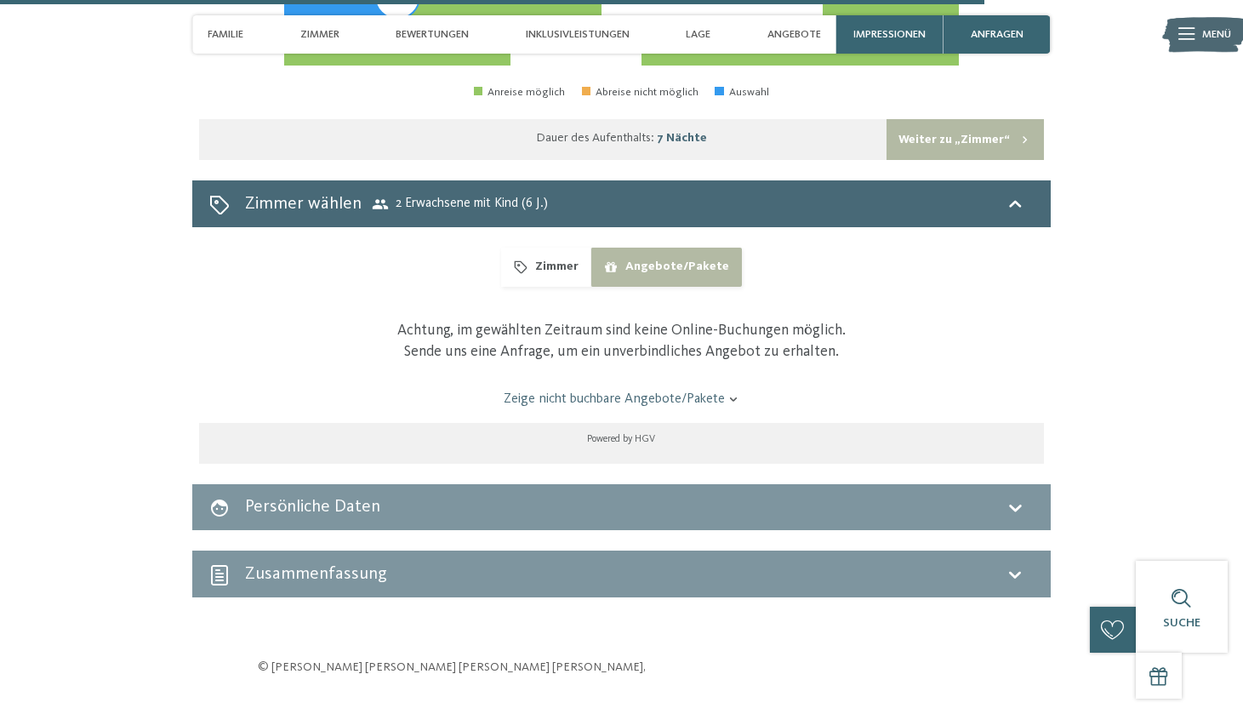
click at [558, 248] on button "Zimmer" at bounding box center [545, 267] width 89 height 39
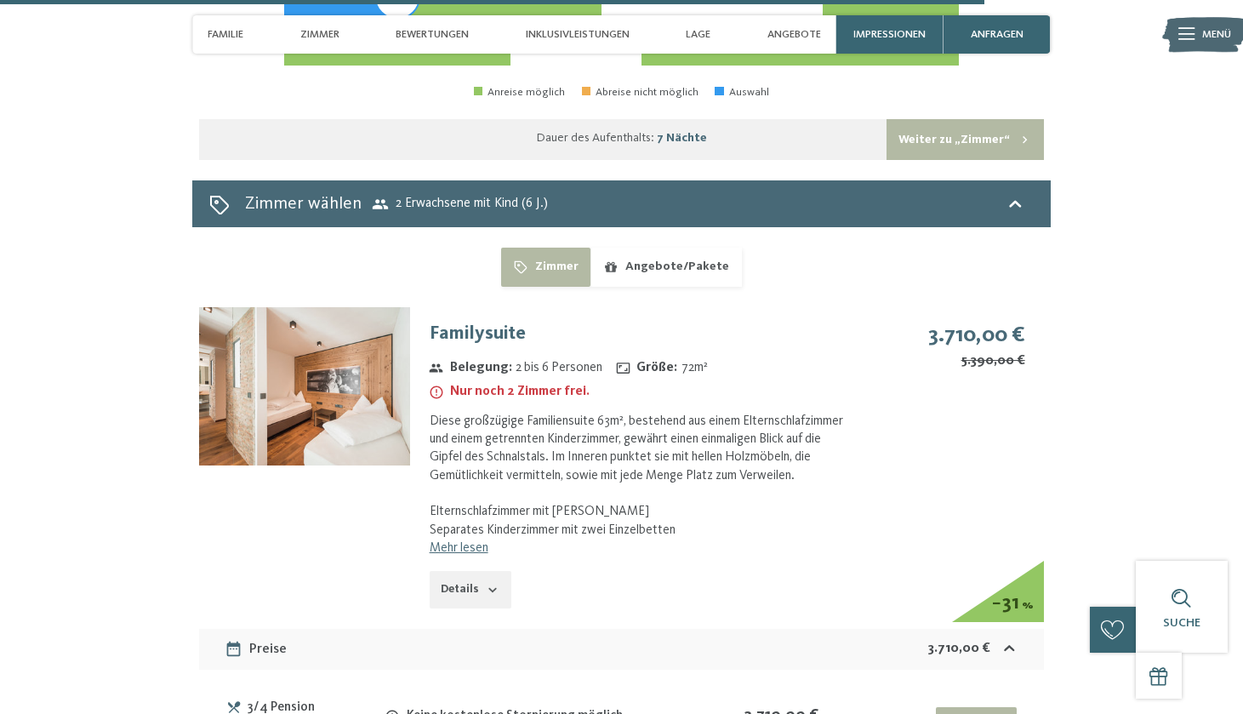
click at [333, 327] on img at bounding box center [304, 386] width 211 height 158
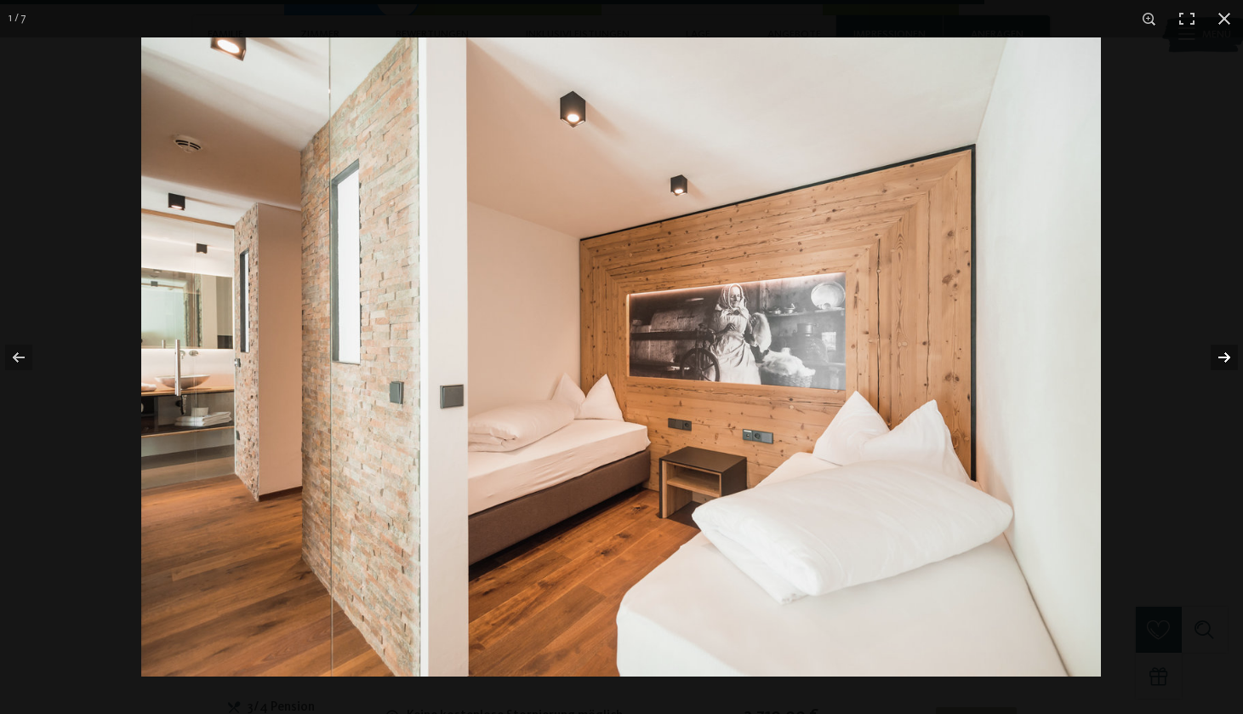
click at [1211, 354] on button "button" at bounding box center [1214, 357] width 60 height 85
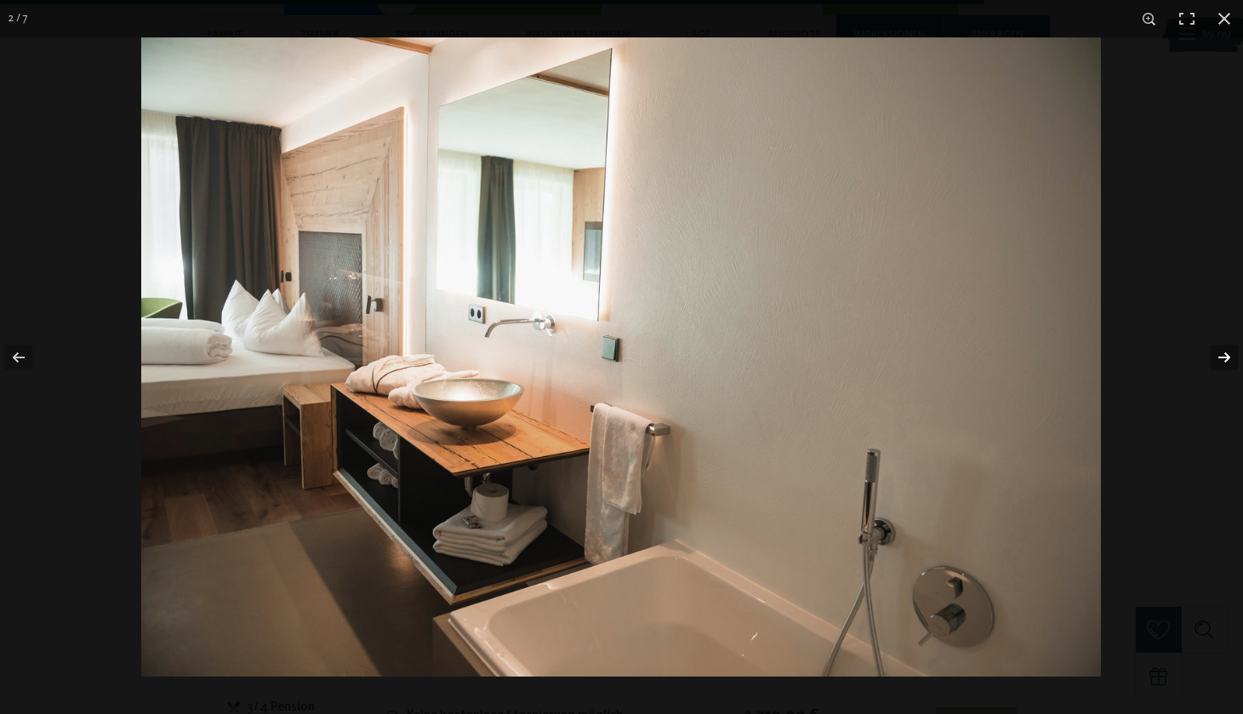
click at [1219, 362] on button "button" at bounding box center [1214, 357] width 60 height 85
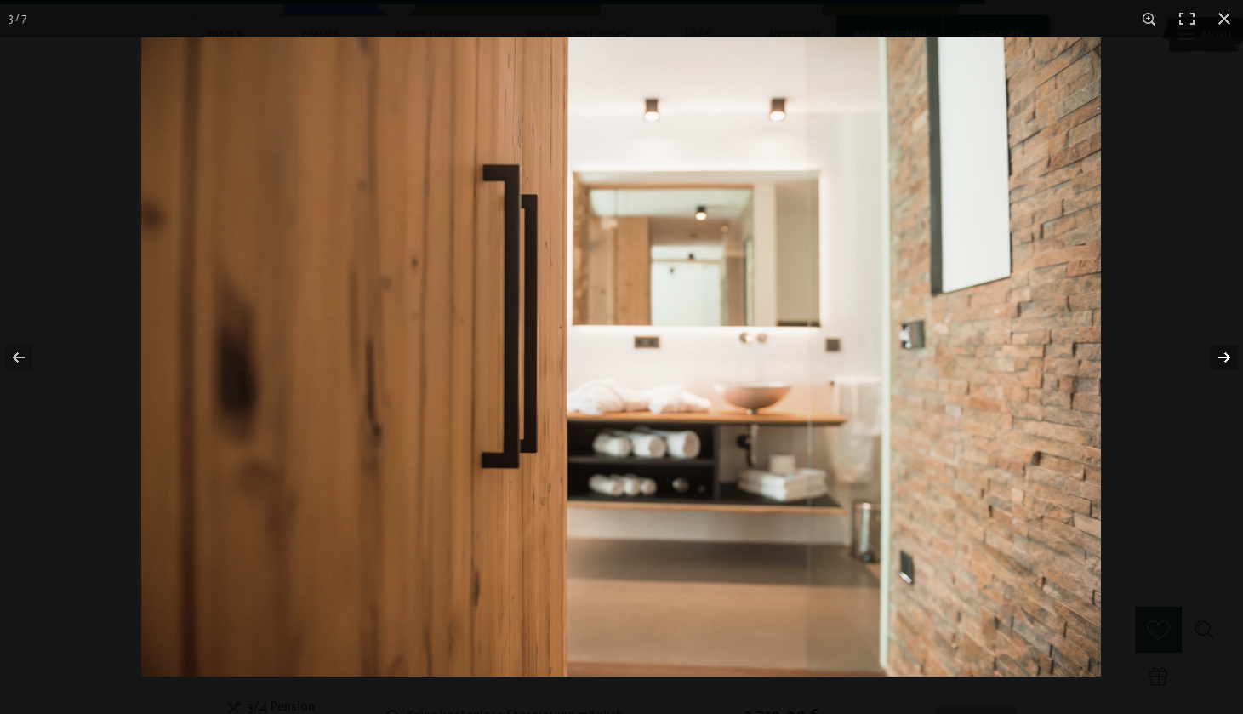
click at [1219, 362] on button "button" at bounding box center [1214, 357] width 60 height 85
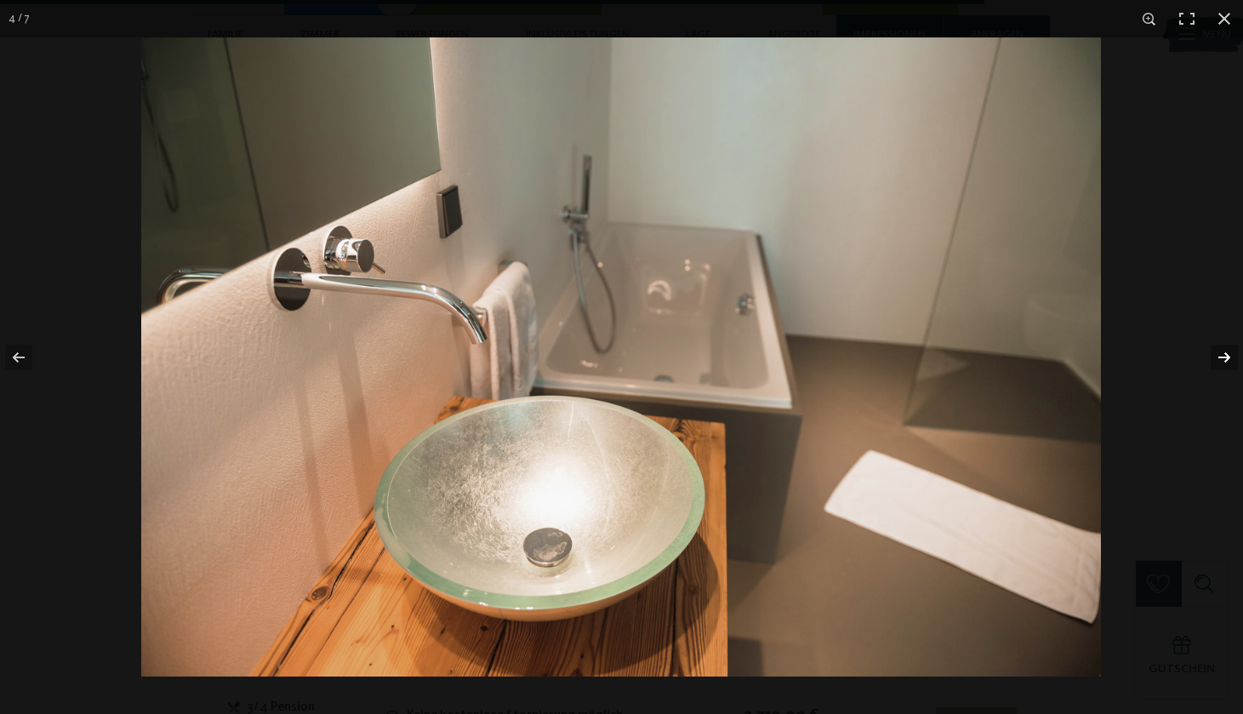
click at [1219, 362] on button "button" at bounding box center [1214, 357] width 60 height 85
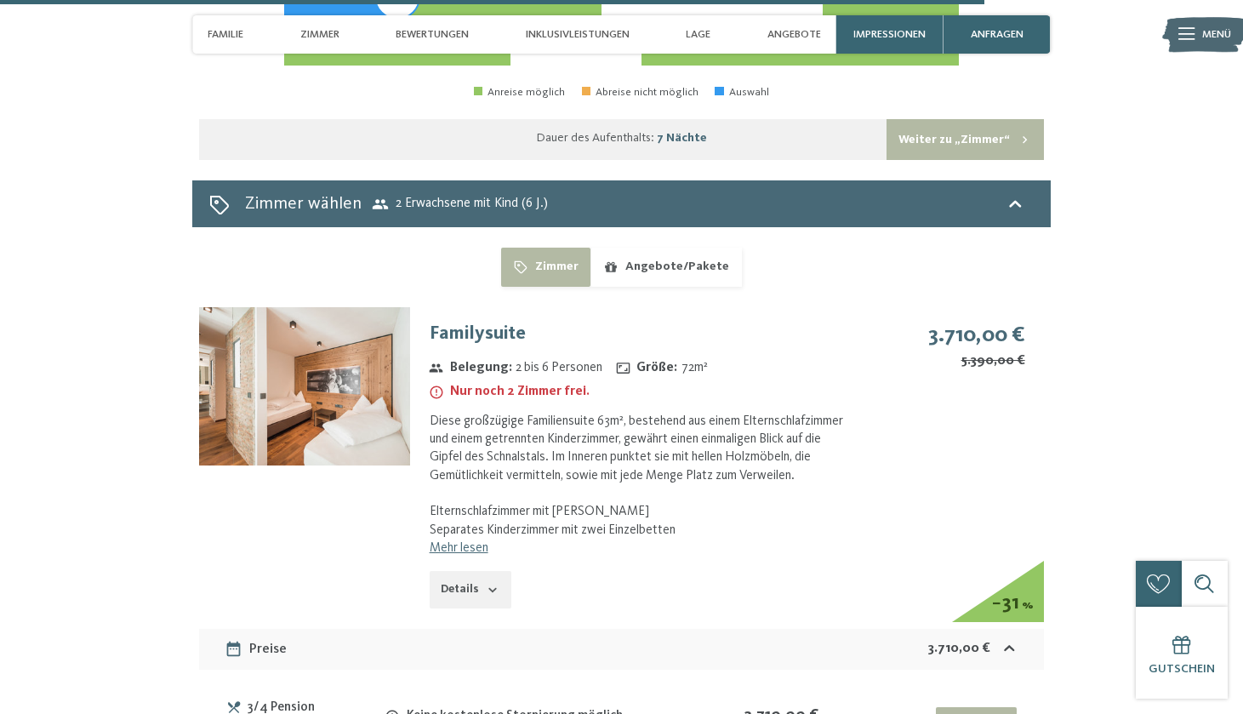
click at [0, 0] on div at bounding box center [0, 0] width 0 height 0
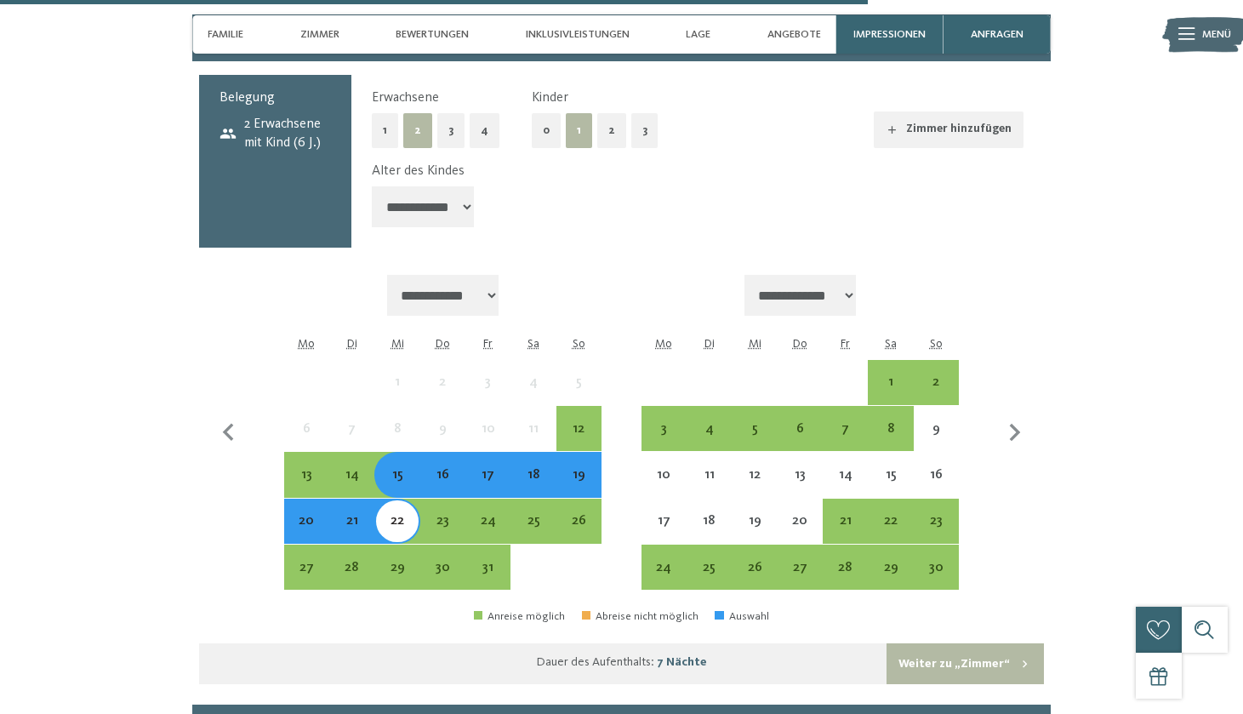
scroll to position [3910, 0]
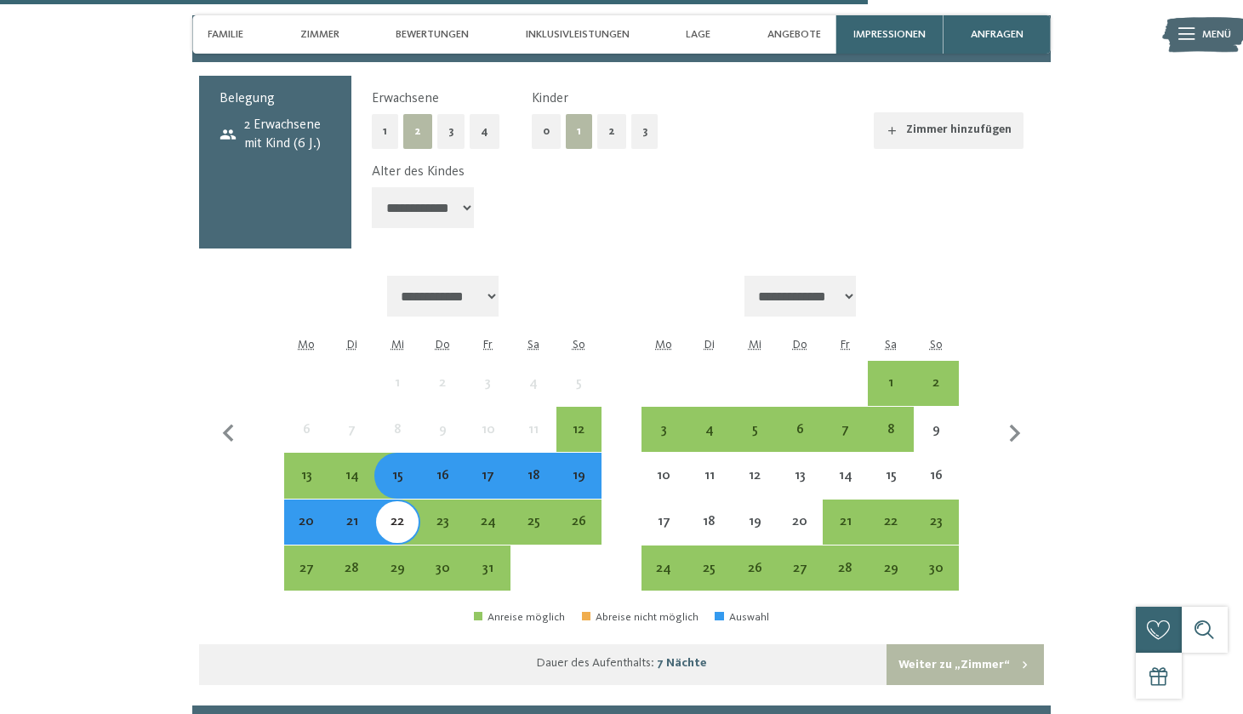
click at [438, 469] on div "16" at bounding box center [443, 490] width 42 height 42
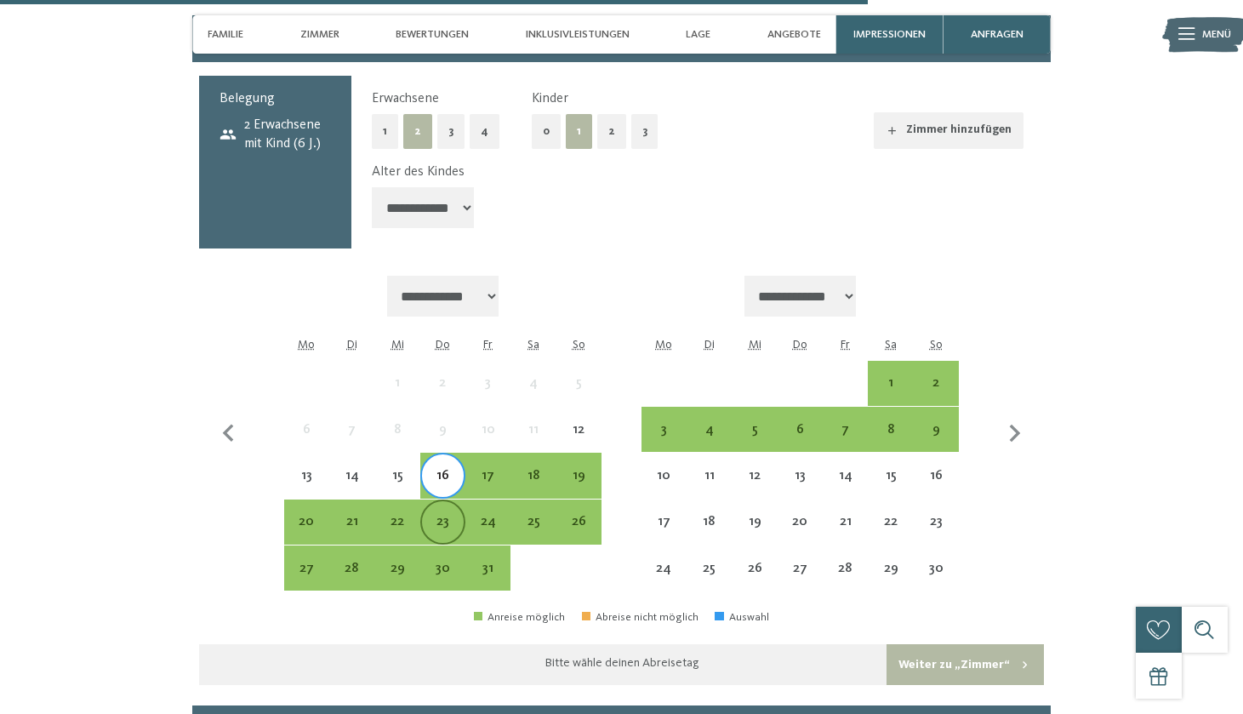
click at [439, 515] on div "23" at bounding box center [443, 536] width 42 height 42
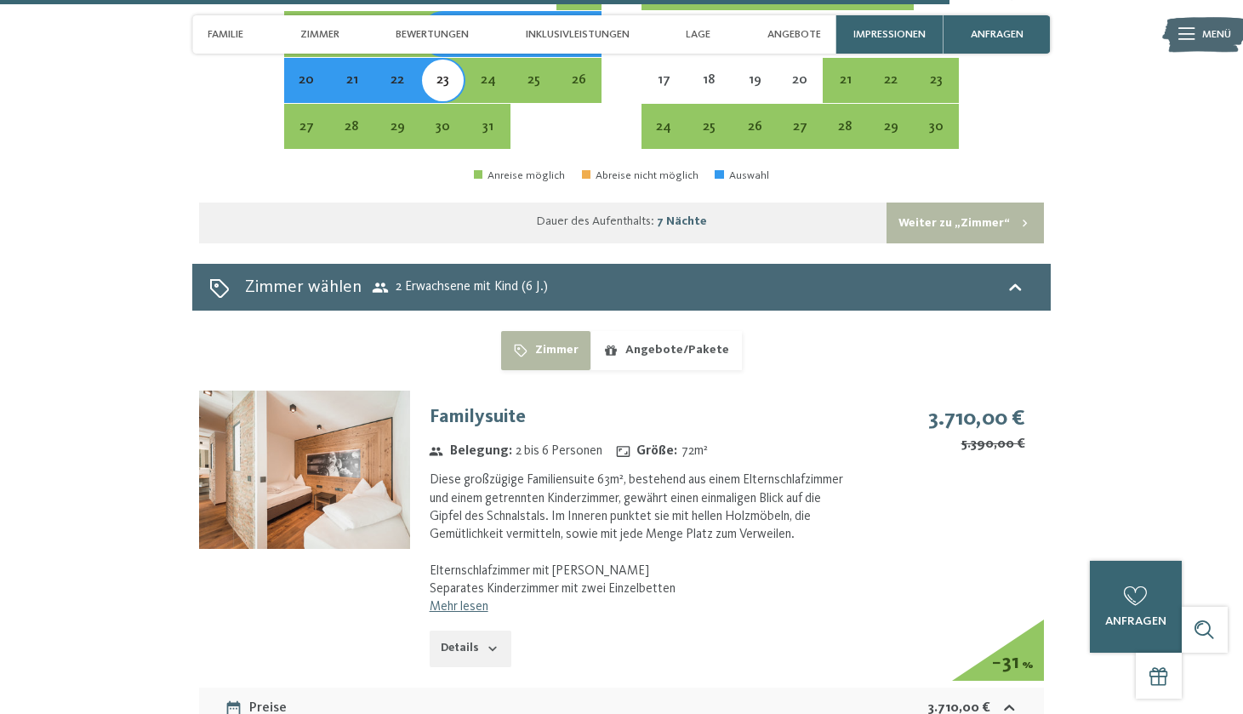
scroll to position [4388, 0]
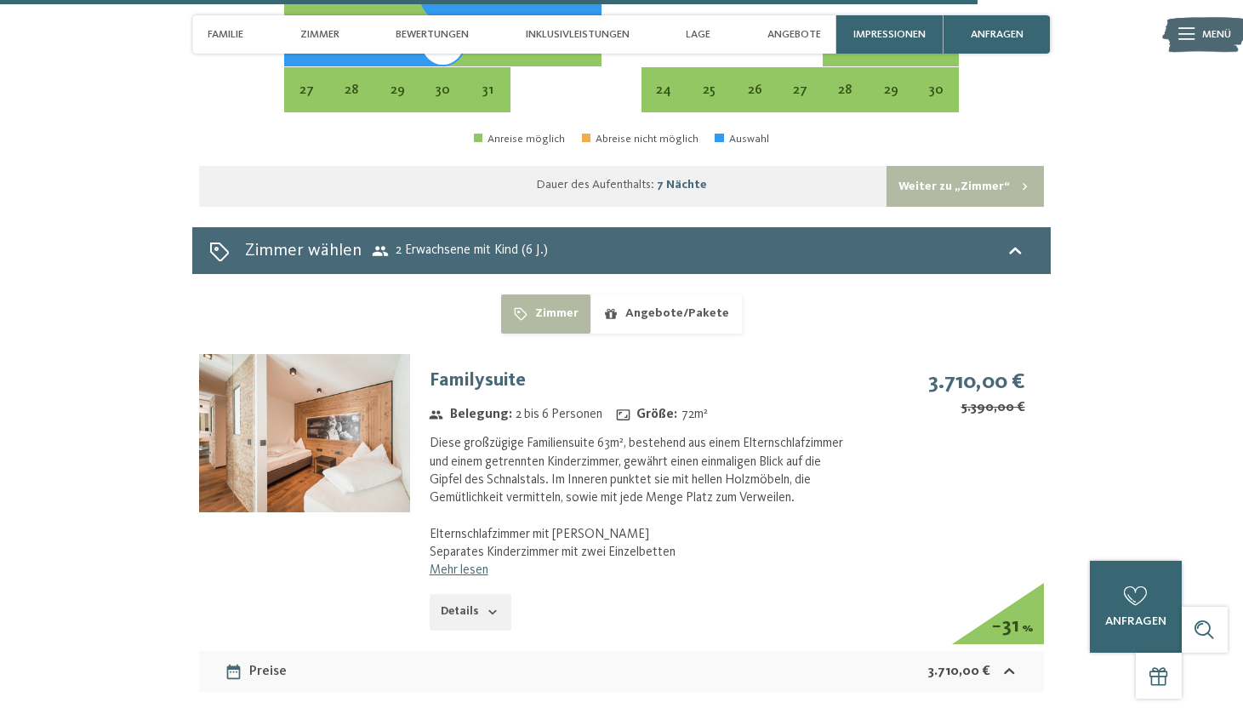
click at [667, 294] on button "Angebote/Pakete" at bounding box center [666, 313] width 151 height 39
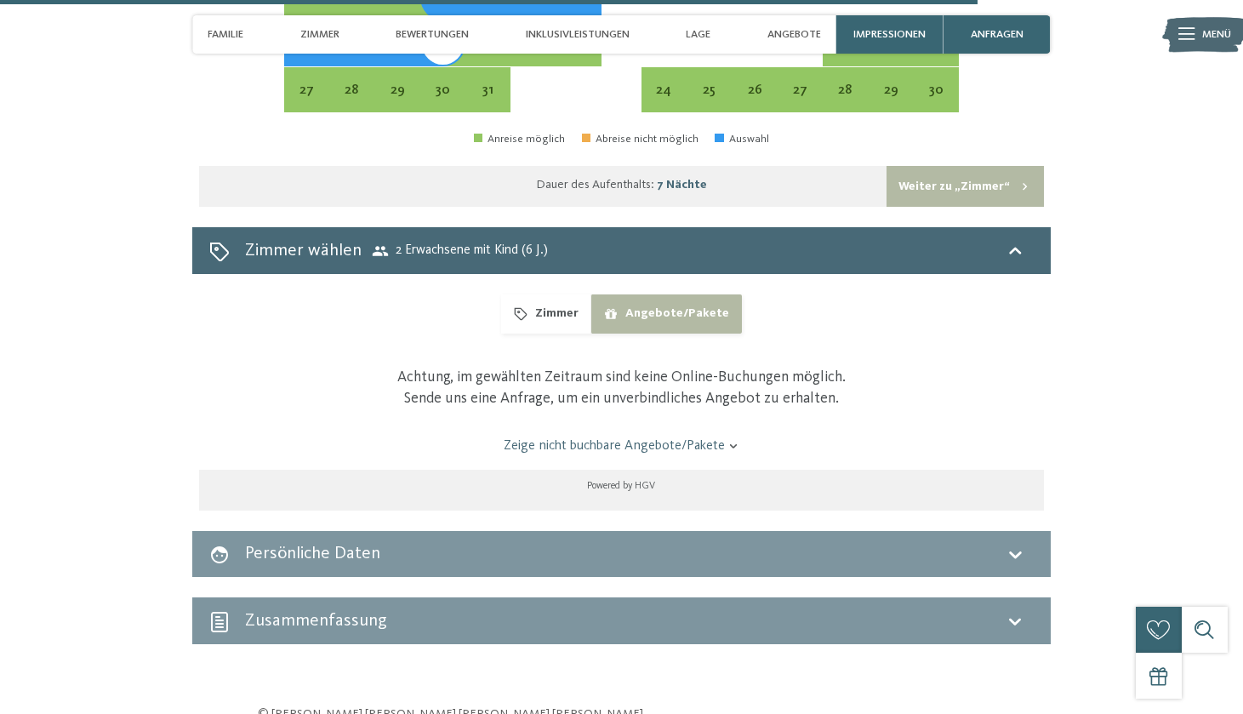
click at [548, 294] on button "Zimmer" at bounding box center [545, 313] width 89 height 39
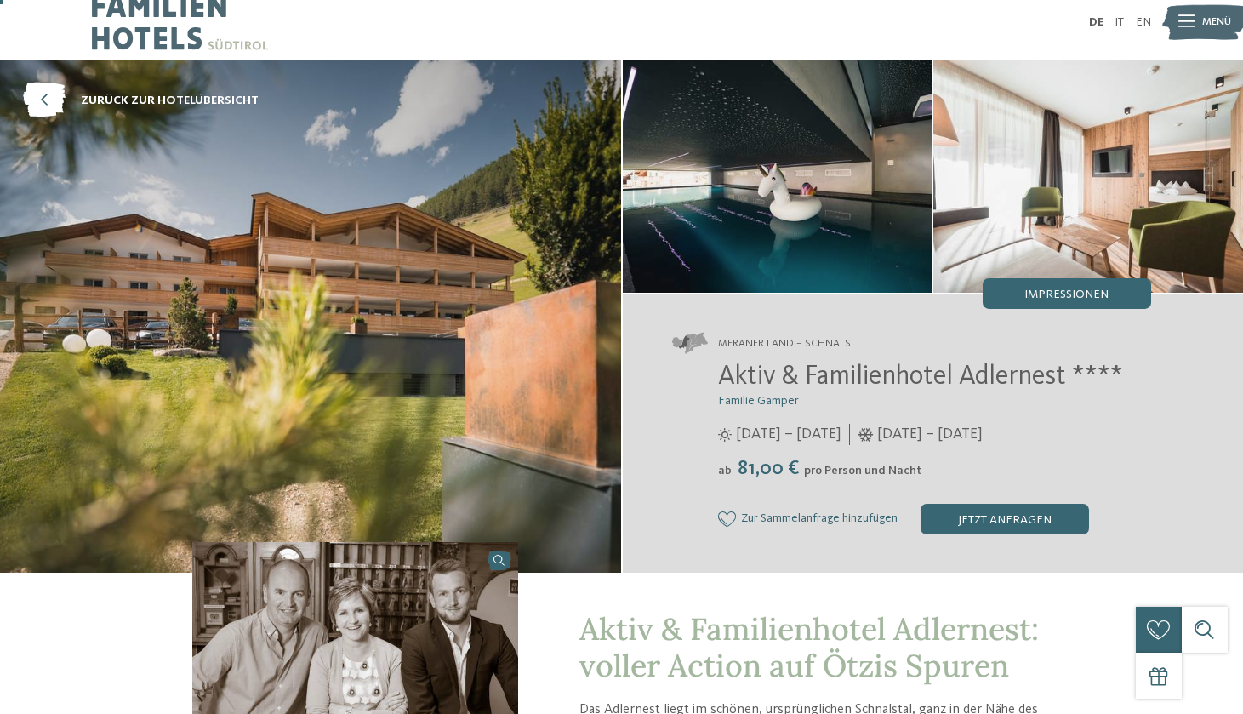
scroll to position [16, 0]
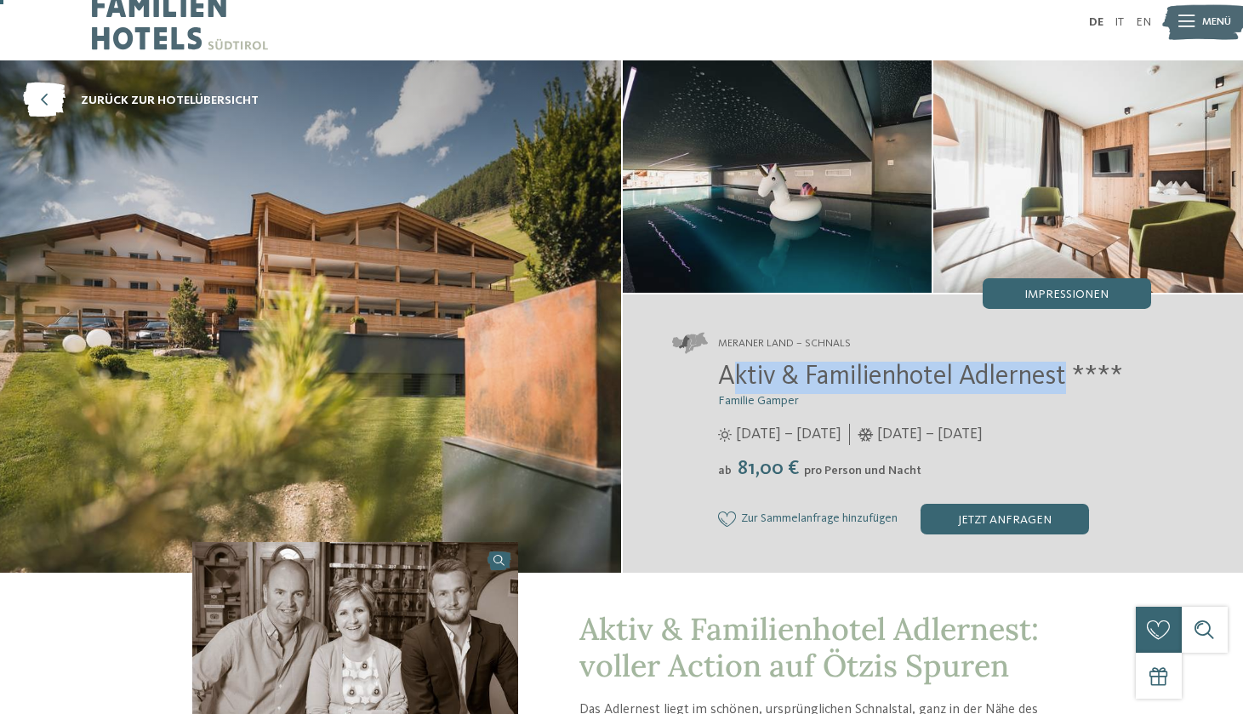
drag, startPoint x: 732, startPoint y: 390, endPoint x: 1066, endPoint y: 376, distance: 333.9
click at [1066, 376] on span "Aktiv & Familienhotel Adlernest ****" at bounding box center [920, 376] width 405 height 27
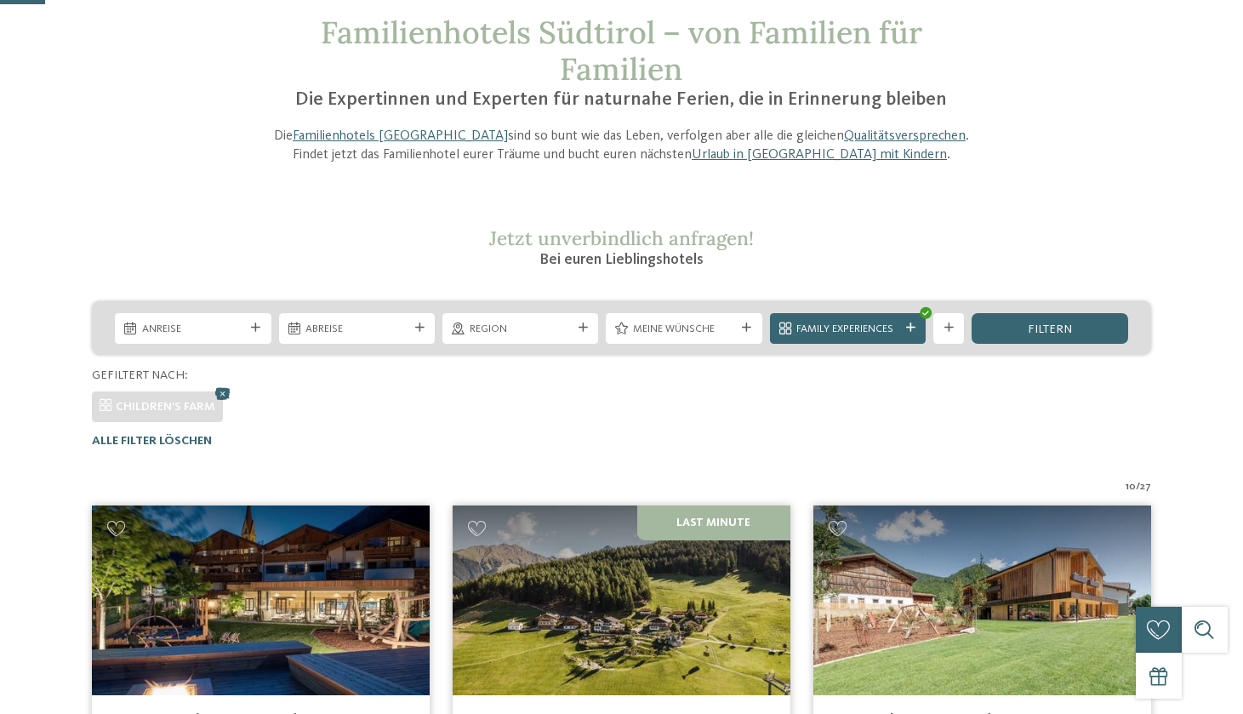
scroll to position [98, 0]
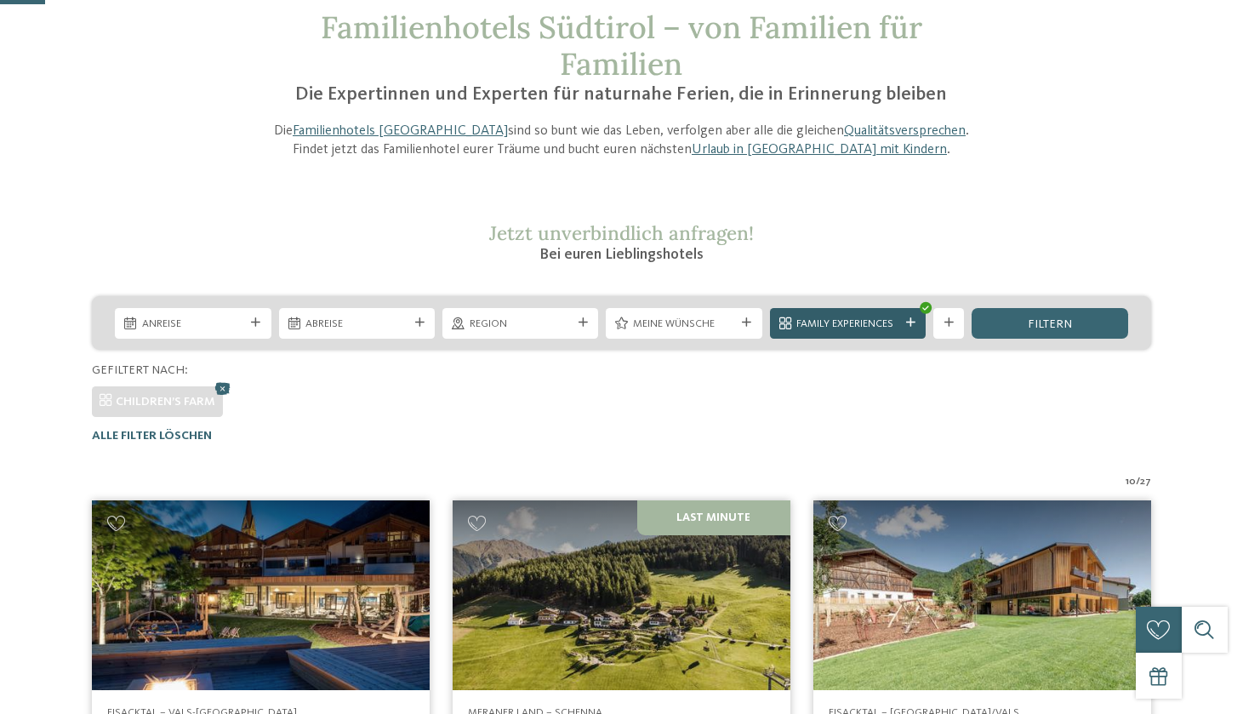
click at [878, 312] on div "Family Experiences" at bounding box center [848, 323] width 156 height 31
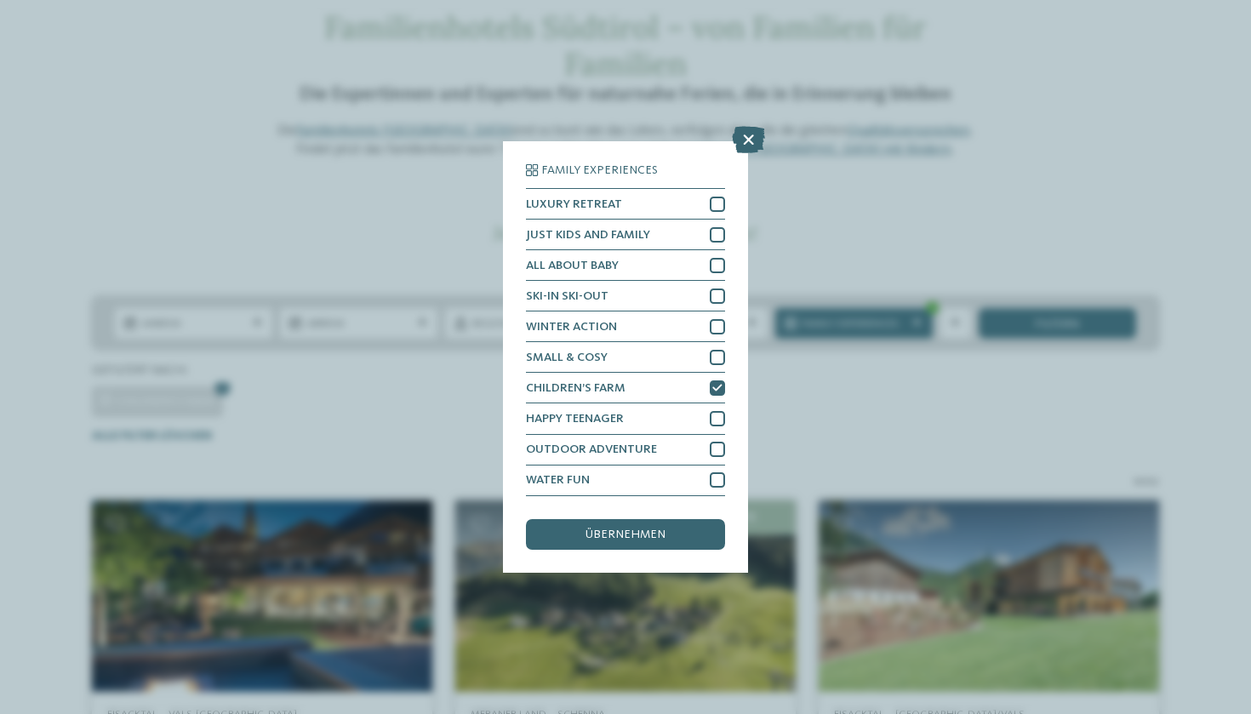
click at [874, 261] on div "Family Experiences LUXURY RETREAT JUST KIDS AND FAMILY" at bounding box center [625, 357] width 1251 height 714
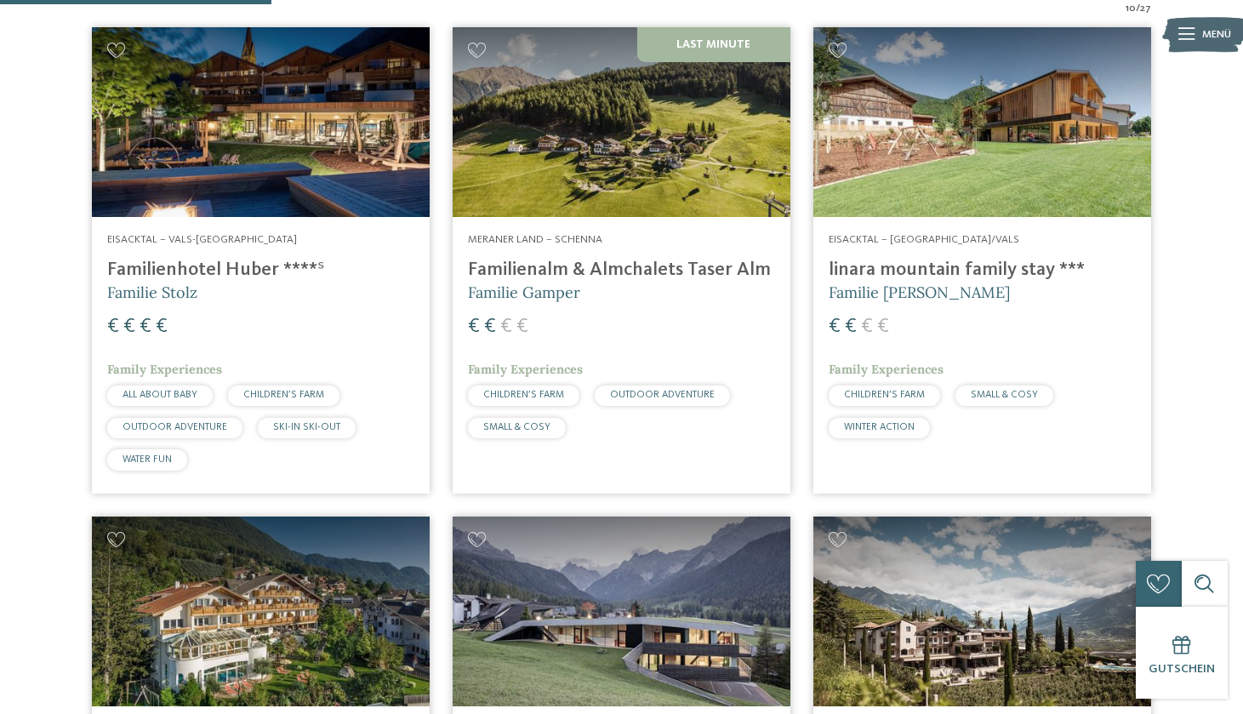
scroll to position [492, 0]
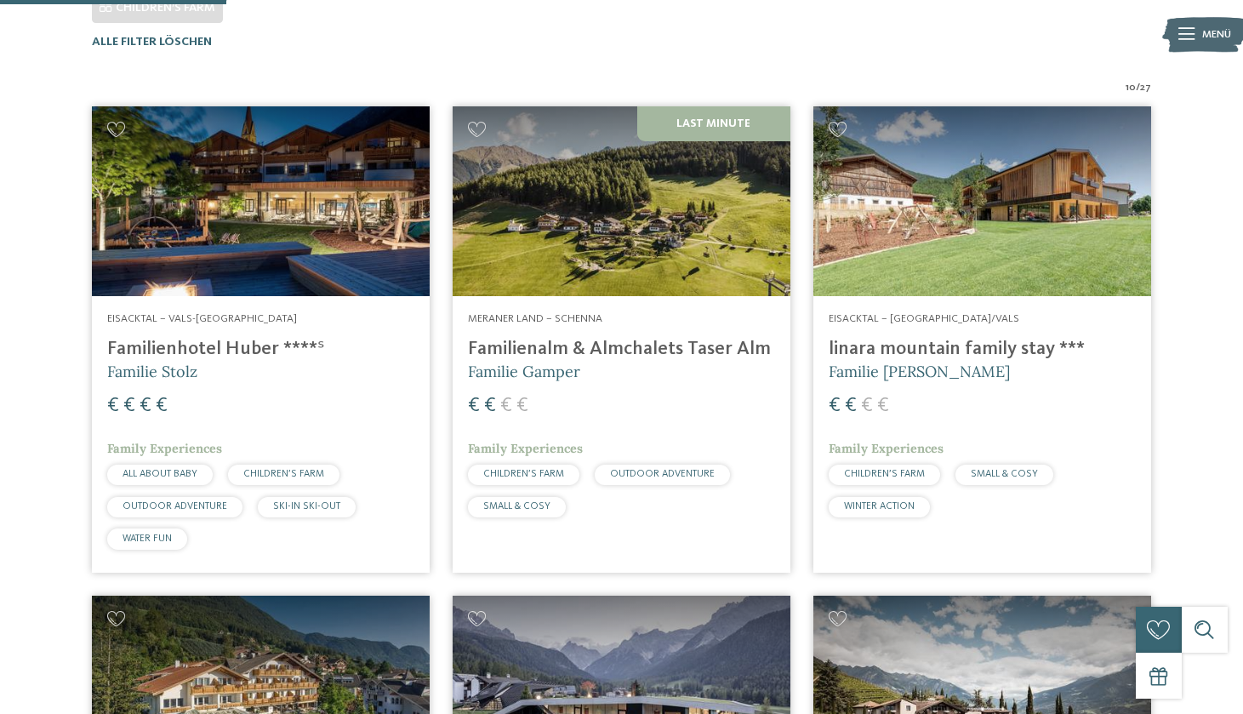
click at [916, 223] on img at bounding box center [983, 201] width 338 height 190
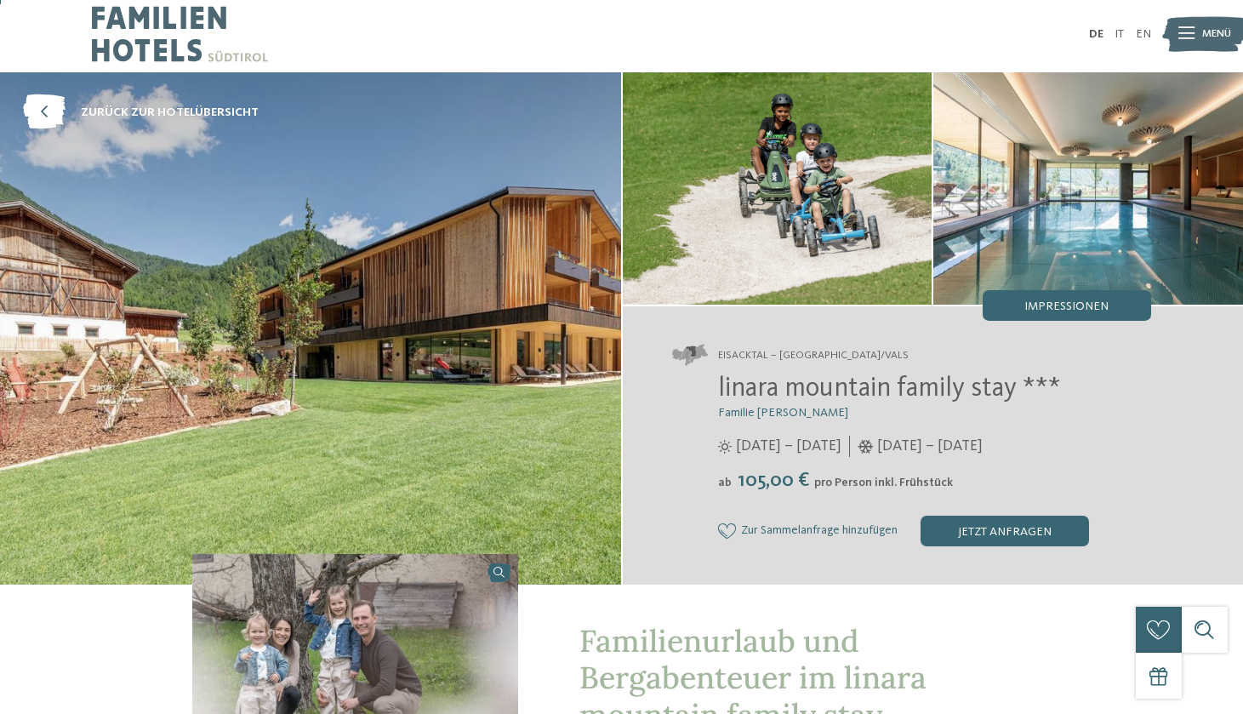
scroll to position [4, 0]
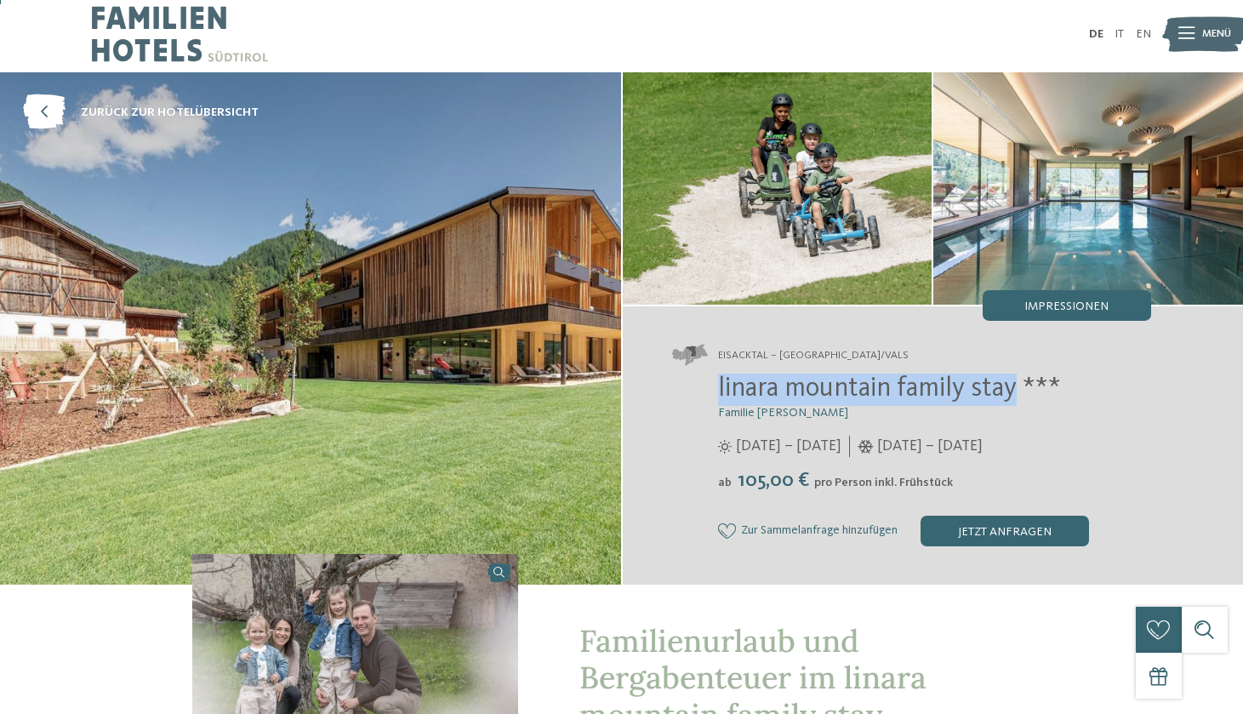
drag, startPoint x: 727, startPoint y: 399, endPoint x: 1014, endPoint y: 391, distance: 286.9
click at [1014, 391] on div "linara mountain family stay *** Familie [PERSON_NAME] [DATE] – [DATE] ab" at bounding box center [911, 460] width 479 height 173
